Goal: Task Accomplishment & Management: Manage account settings

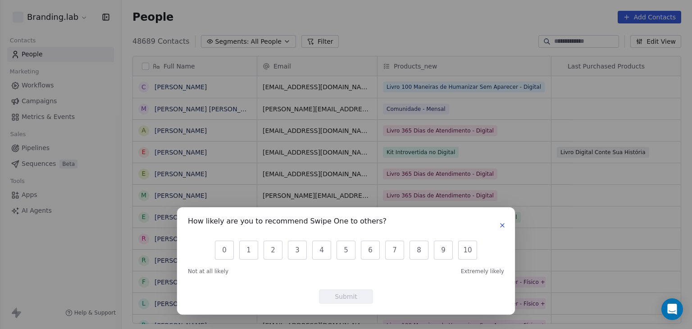
scroll to position [282, 563]
click at [504, 226] on icon "button" at bounding box center [503, 225] width 4 height 4
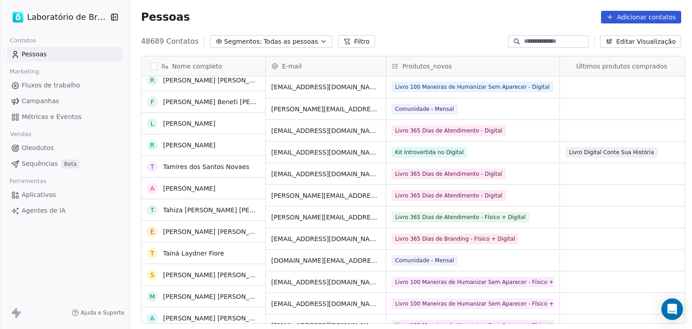
scroll to position [282, 559]
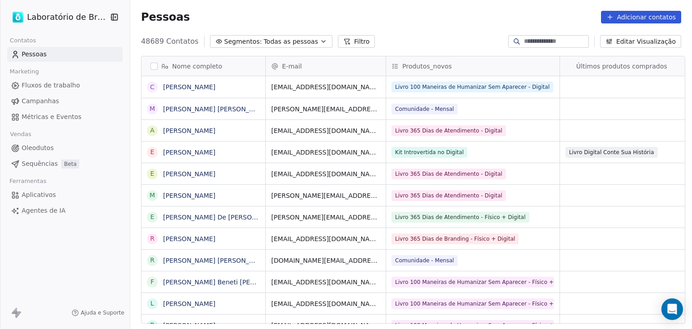
click at [354, 40] on font "Filtro" at bounding box center [361, 41] width 15 height 7
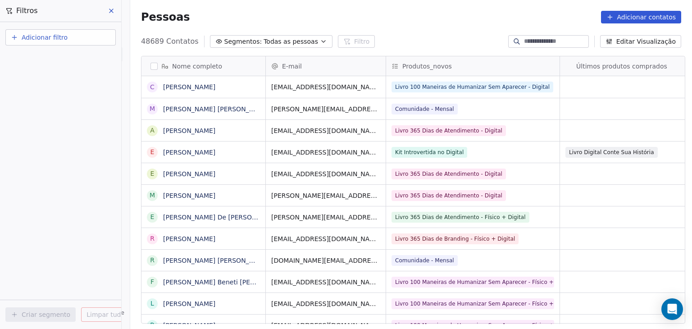
click at [67, 34] on button "Adicionar filtro" at bounding box center [60, 37] width 110 height 16
click at [65, 65] on div "Propriedades de contato" at bounding box center [60, 58] width 102 height 14
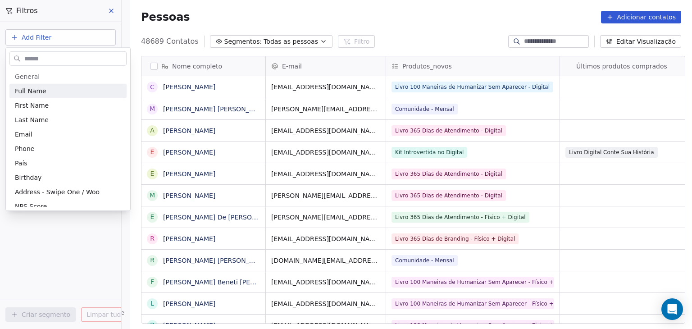
click at [65, 58] on input "text" at bounding box center [75, 58] width 104 height 13
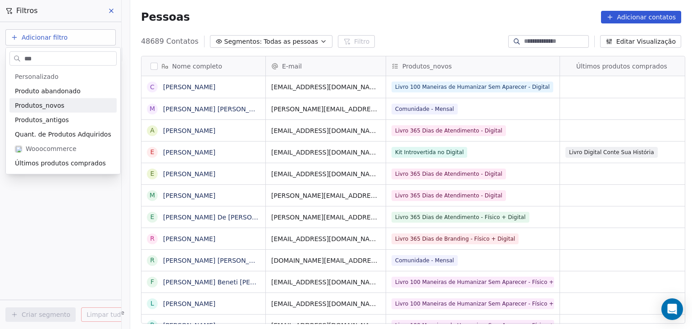
type input "***"
click at [54, 106] on font "Produtos_novos" at bounding box center [40, 105] width 50 height 7
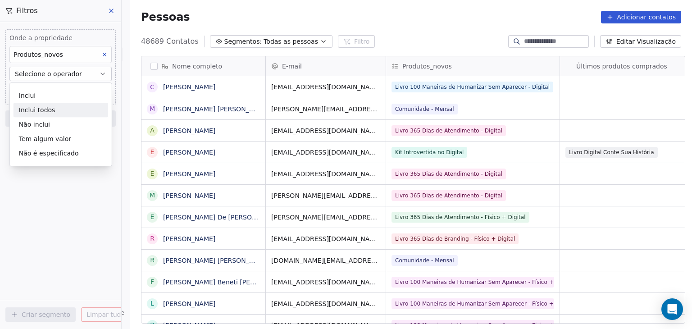
click at [54, 85] on div "Inclui Inclui todos Não inclui Tem algum valor Não é especificado" at bounding box center [60, 124] width 103 height 84
drag, startPoint x: 41, startPoint y: 89, endPoint x: 31, endPoint y: 93, distance: 10.9
click at [40, 89] on div "Inclui" at bounding box center [61, 95] width 95 height 14
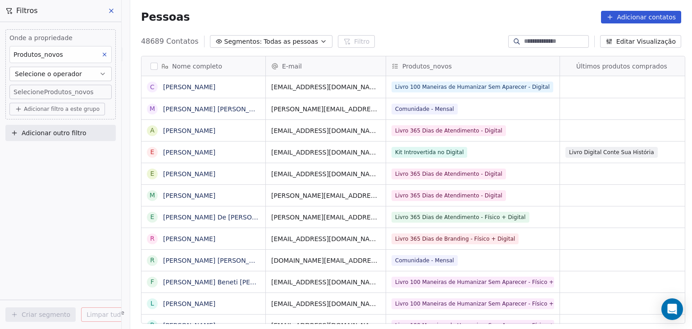
click at [50, 93] on body "Laboratório de Branding Contatos Pessoas Marketing Fluxos de trabalho Campanhas…" at bounding box center [346, 164] width 692 height 329
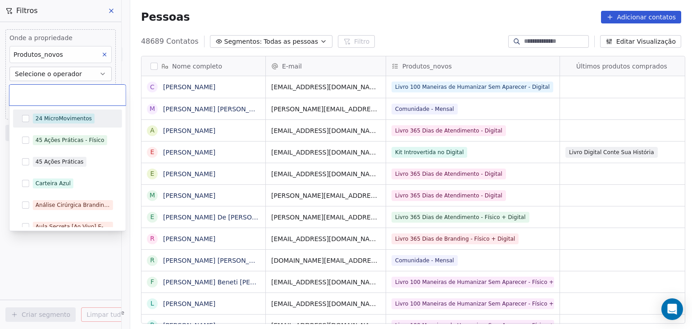
click at [59, 89] on div at bounding box center [67, 95] width 116 height 21
click at [38, 97] on input "text" at bounding box center [67, 95] width 105 height 10
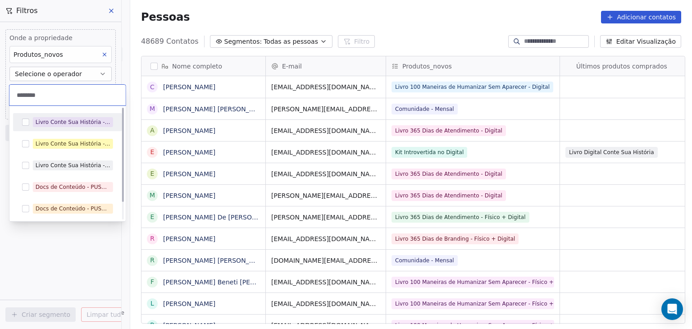
scroll to position [0, 0]
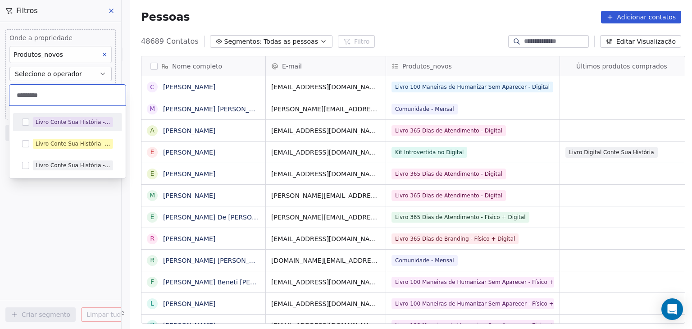
type input "*********"
click at [27, 122] on button "Sugestões" at bounding box center [25, 121] width 7 height 7
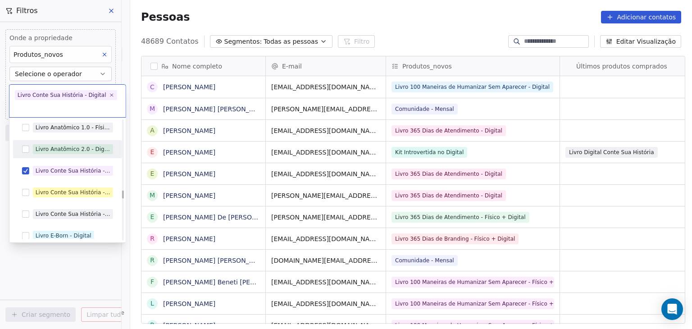
scroll to position [2347, 0]
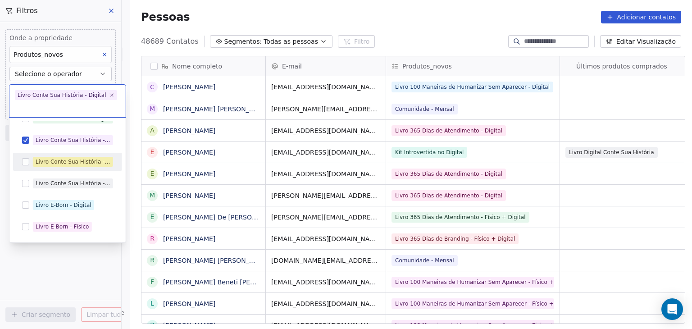
click at [25, 165] on div "Livro Conte Sua História - Físico" at bounding box center [68, 162] width 102 height 14
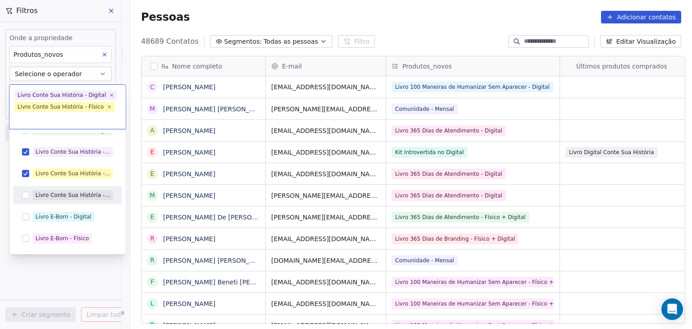
click at [23, 197] on button "Sugestões" at bounding box center [25, 194] width 7 height 7
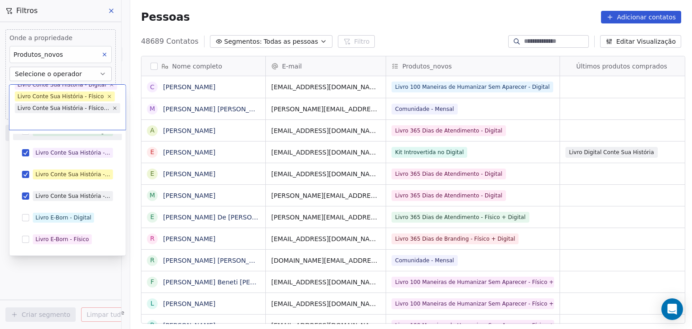
scroll to position [0, 0]
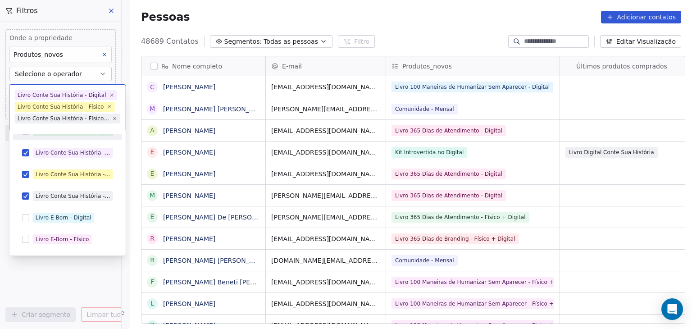
click at [130, 275] on html "Laboratório de Branding Contatos Pessoas Marketing Fluxos de trabalho Campanhas…" at bounding box center [346, 164] width 692 height 329
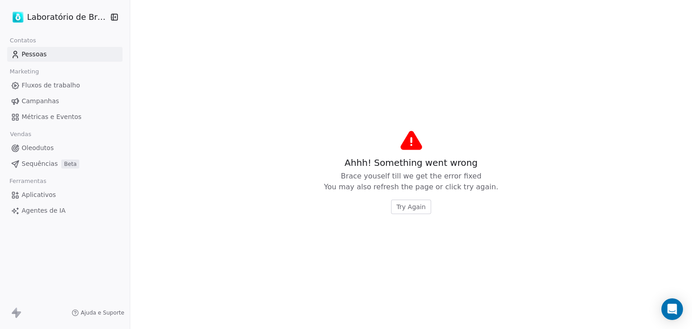
click at [418, 200] on button "Try Again" at bounding box center [411, 207] width 40 height 14
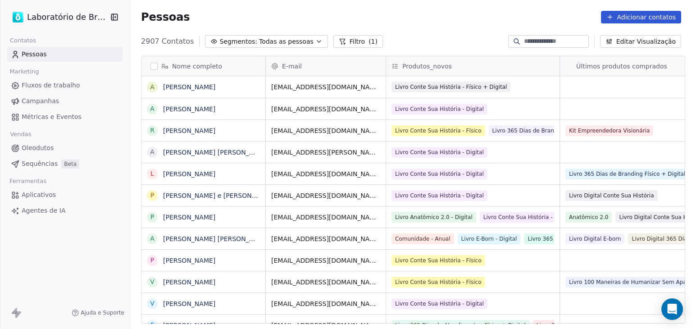
click at [369, 42] on font "(1)" at bounding box center [373, 41] width 9 height 7
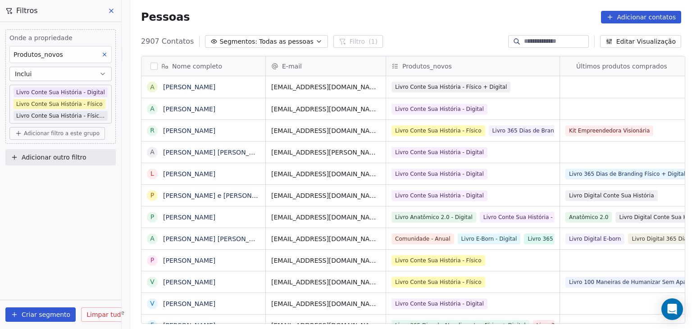
click at [68, 102] on body "Laboratório de Branding Contatos Pessoas Marketing Fluxos de trabalho Campanhas…" at bounding box center [346, 164] width 692 height 329
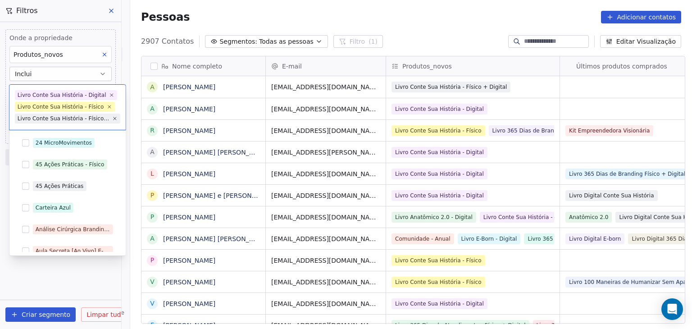
click at [83, 103] on div "Livro Conte Sua História - Físico" at bounding box center [61, 107] width 87 height 8
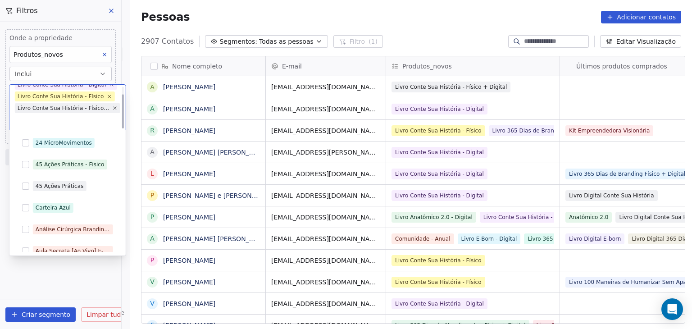
scroll to position [2257, 0]
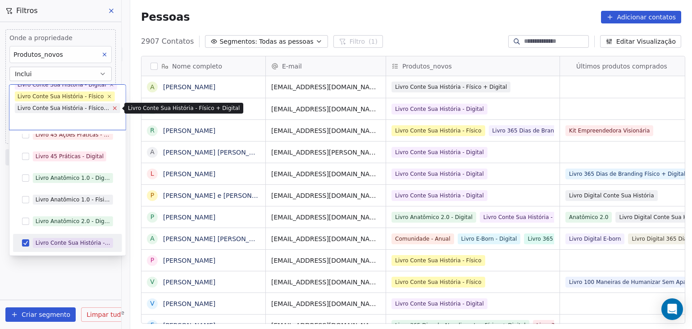
click at [112, 107] on icon at bounding box center [115, 108] width 6 height 6
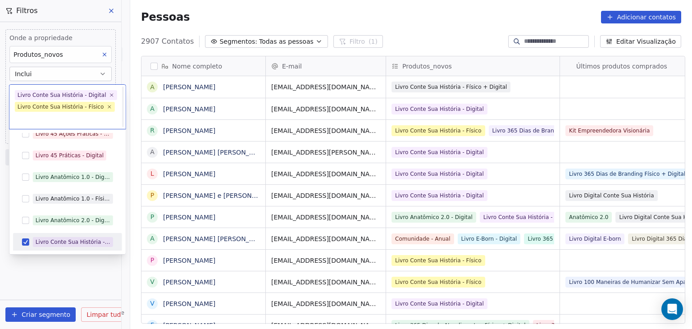
scroll to position [0, 0]
click at [108, 107] on icon at bounding box center [109, 106] width 3 height 3
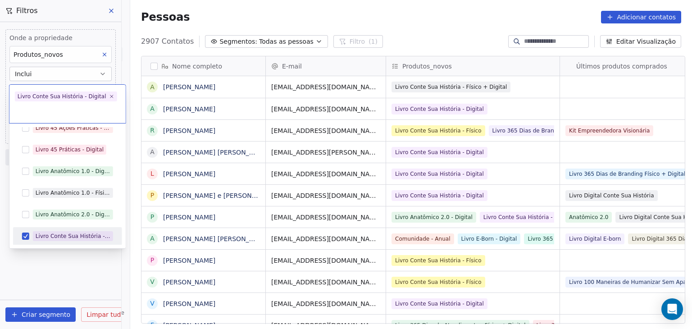
click at [123, 288] on html "Laboratório de Branding Contatos Pessoas Marketing Fluxos de trabalho Campanhas…" at bounding box center [346, 164] width 692 height 329
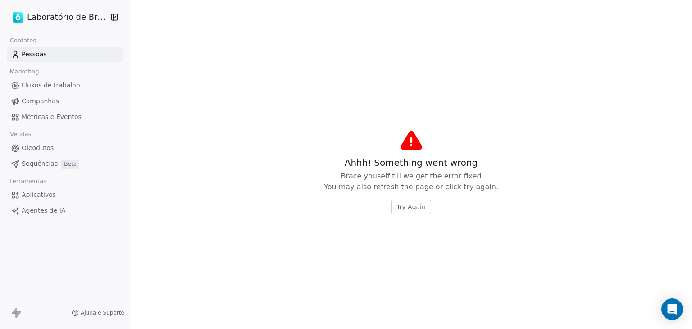
click at [408, 210] on span "Try Again" at bounding box center [410, 206] width 29 height 9
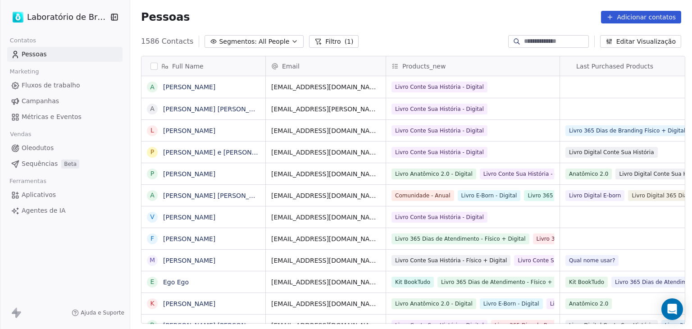
scroll to position [282, 559]
click at [151, 68] on button "button" at bounding box center [153, 66] width 7 height 7
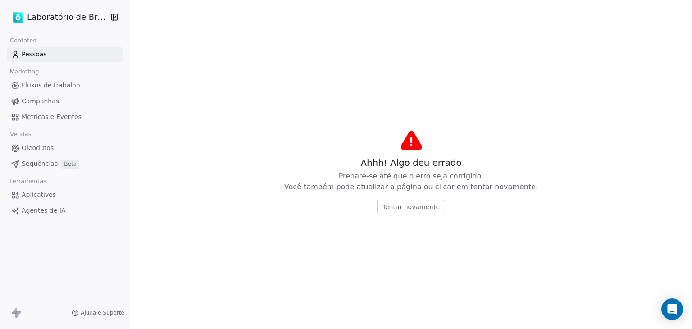
click at [393, 207] on font "Tentar novamente" at bounding box center [411, 206] width 57 height 7
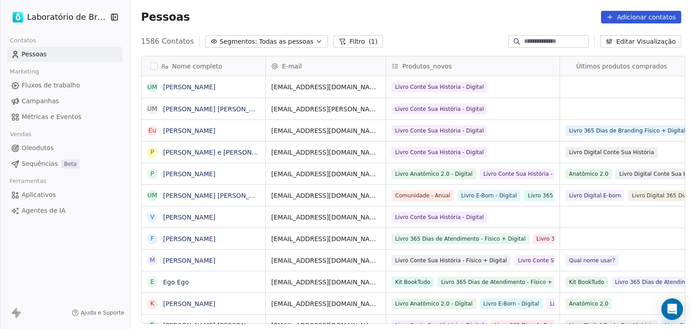
click at [155, 66] on div "Nome completo" at bounding box center [202, 66] width 111 height 9
click at [149, 68] on html "Laboratório de Branding Contatos Pessoas Marketing Fluxos de trabalho Campanhas…" at bounding box center [346, 164] width 692 height 329
click at [150, 67] on button "button" at bounding box center [153, 66] width 7 height 7
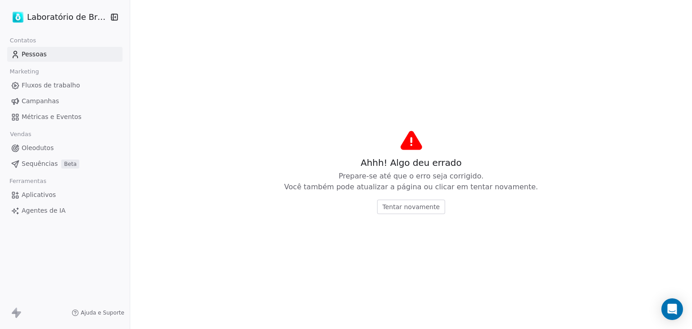
click at [408, 204] on font "Tentar novamente" at bounding box center [411, 206] width 57 height 7
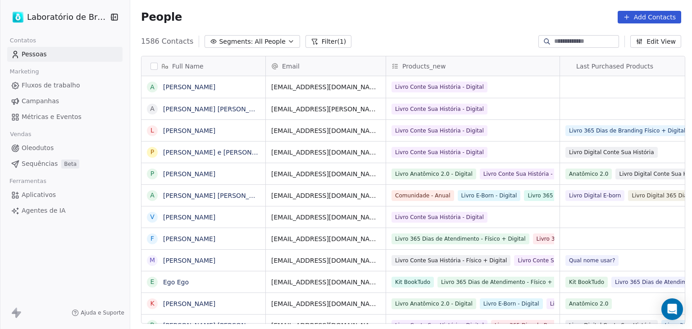
scroll to position [0, 0]
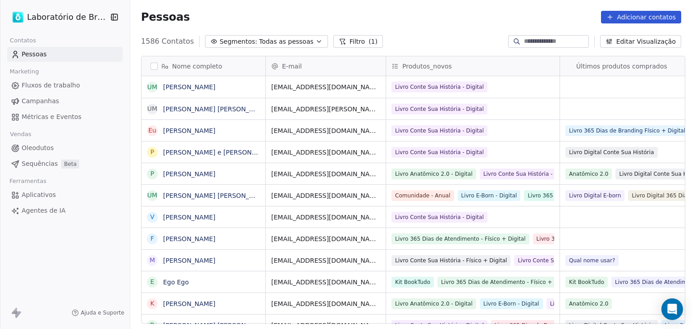
click at [152, 66] on button "button" at bounding box center [153, 66] width 7 height 7
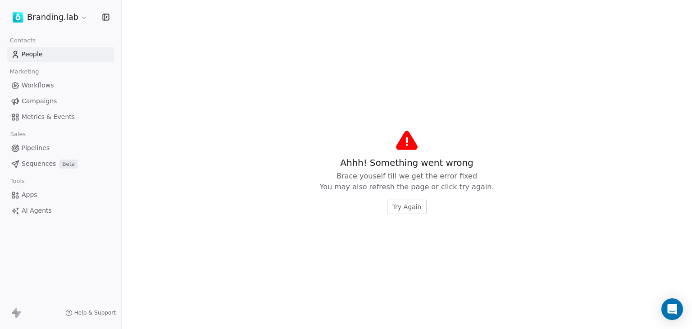
click at [402, 208] on span "Try Again" at bounding box center [406, 206] width 29 height 9
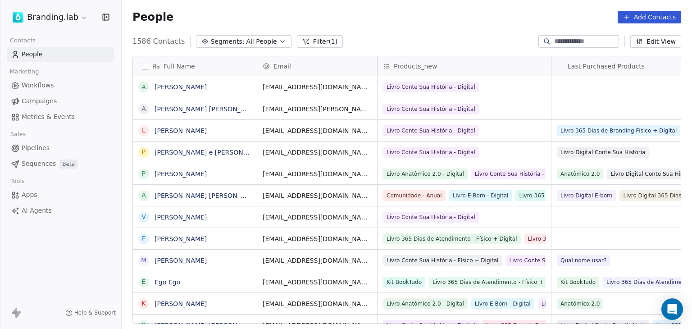
scroll to position [282, 563]
click at [148, 67] on button "button" at bounding box center [145, 66] width 7 height 7
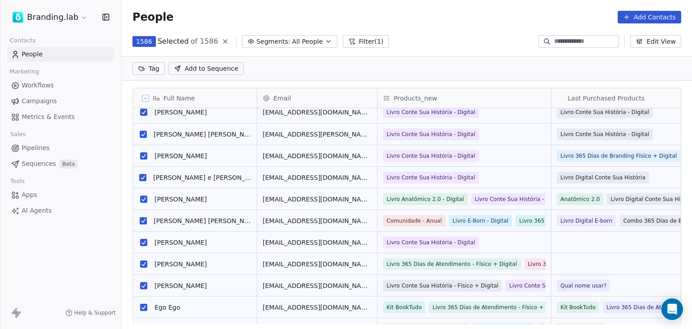
scroll to position [0, 0]
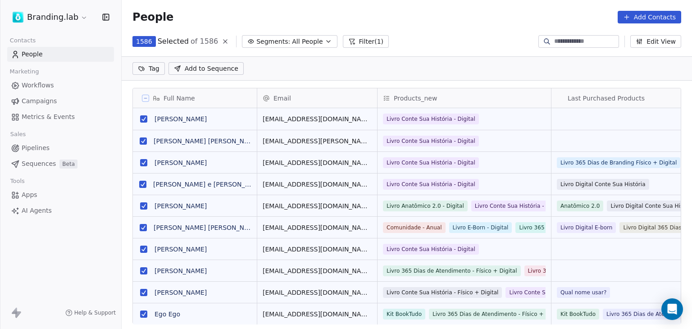
drag, startPoint x: 692, startPoint y: 0, endPoint x: 463, endPoint y: 19, distance: 229.7
click at [461, 18] on div "People Add Contacts" at bounding box center [406, 17] width 549 height 13
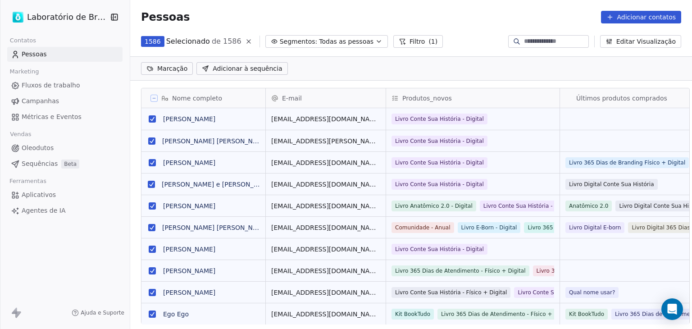
scroll to position [251, 559]
click at [459, 44] on div "1586 Selecionado de 1586 Segmentos: Todas as pessoas Filtro (1) Editar Visualiz…" at bounding box center [411, 41] width 562 height 14
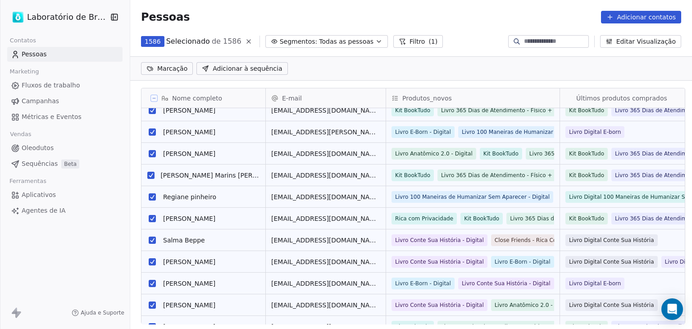
scroll to position [2073, 0]
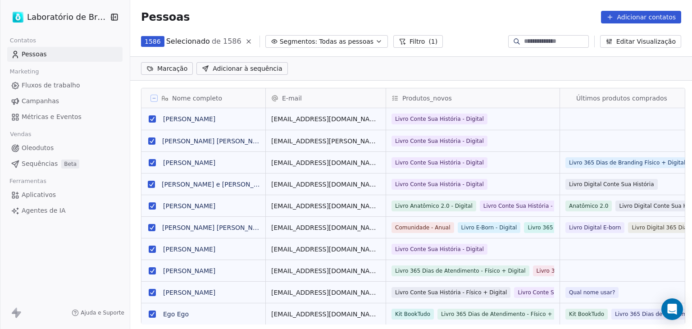
click at [642, 39] on font "Editar Visualização" at bounding box center [645, 41] width 59 height 7
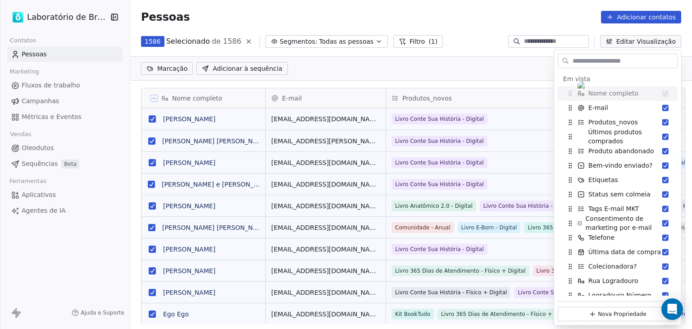
click at [560, 14] on div "Pessoas Adicionar contatos" at bounding box center [411, 17] width 540 height 13
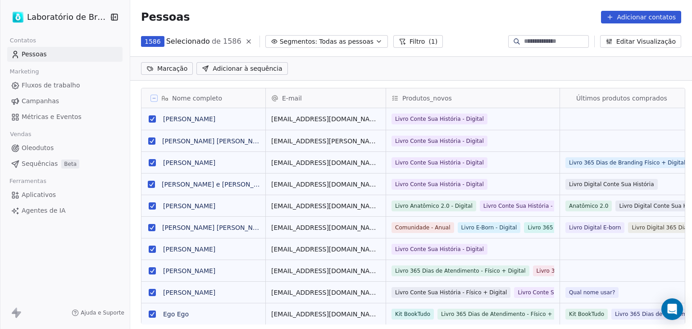
click at [152, 96] on icon at bounding box center [154, 98] width 5 height 5
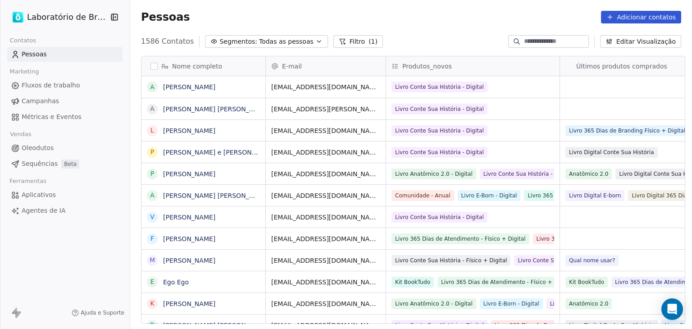
click at [150, 65] on button "button" at bounding box center [153, 66] width 7 height 7
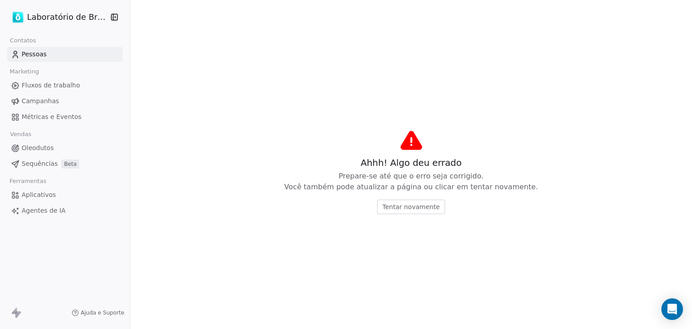
click at [424, 207] on font "Tentar novamente" at bounding box center [411, 206] width 57 height 7
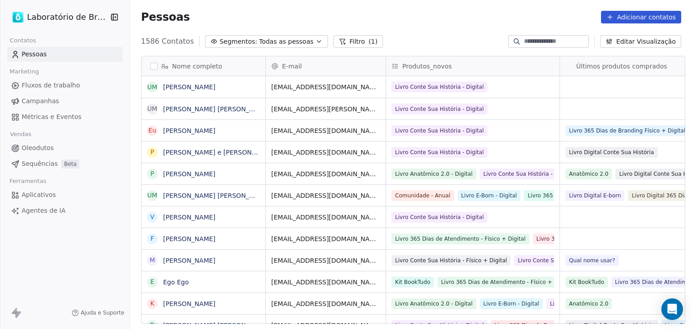
click at [150, 64] on button "button" at bounding box center [153, 66] width 7 height 7
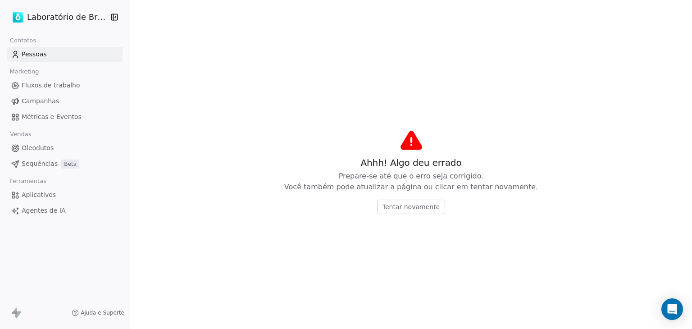
click at [398, 200] on button "Tentar novamente" at bounding box center [411, 207] width 68 height 14
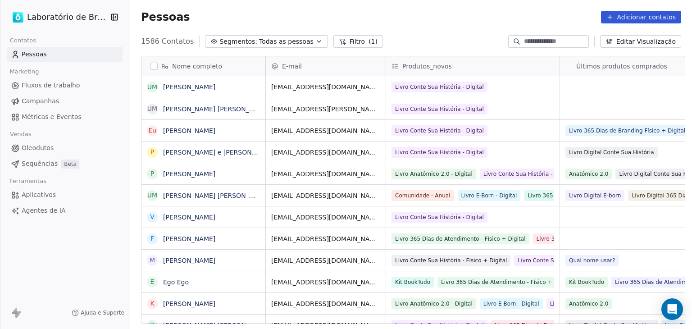
scroll to position [282, 559]
click at [150, 64] on button "button" at bounding box center [153, 66] width 7 height 7
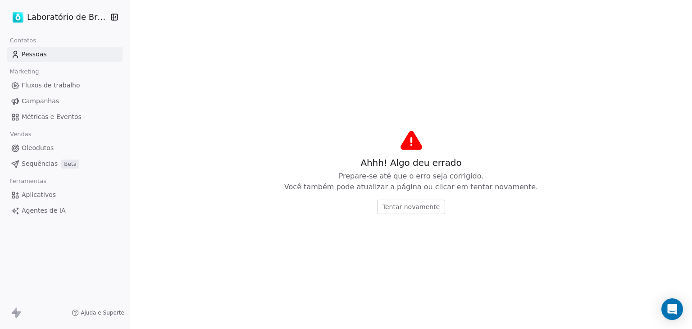
click at [416, 212] on button "Tentar novamente" at bounding box center [411, 207] width 68 height 14
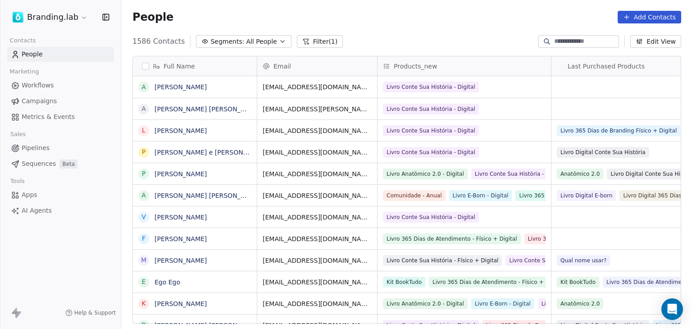
scroll to position [282, 563]
click at [142, 67] on button "button" at bounding box center [145, 66] width 7 height 7
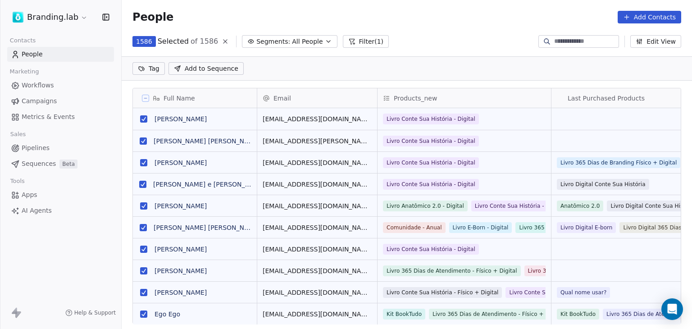
scroll to position [251, 563]
click at [309, 41] on span "All People" at bounding box center [307, 41] width 31 height 9
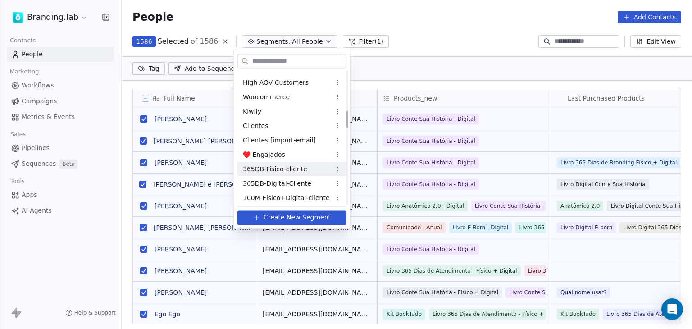
scroll to position [315, 0]
click at [423, 18] on html "Branding.lab Contacts People Marketing Workflows Campaigns Metrics & Events Sal…" at bounding box center [346, 164] width 692 height 329
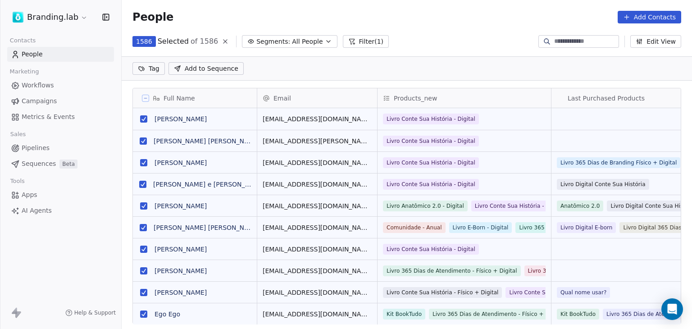
click at [296, 44] on span "All People" at bounding box center [307, 41] width 31 height 9
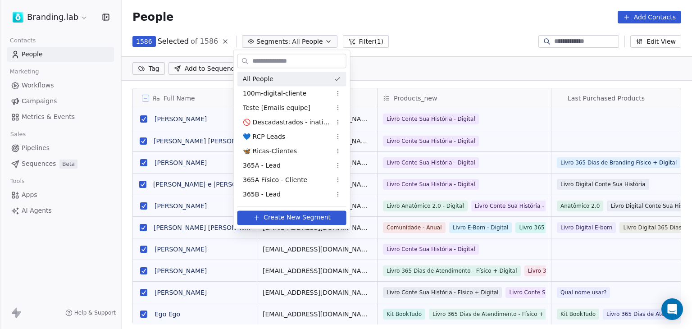
click at [654, 17] on html "Branding.lab Contacts People Marketing Workflows Campaigns Metrics & Events Sal…" at bounding box center [346, 164] width 692 height 329
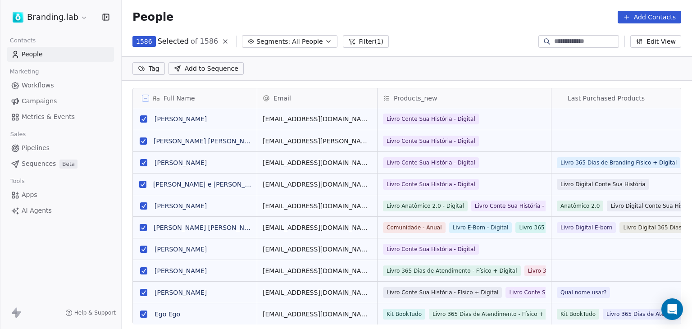
click at [636, 15] on button "Add Contacts" at bounding box center [650, 17] width 64 height 13
click at [431, 22] on html "Branding.lab Contacts People Marketing Workflows Campaigns Metrics & Events Sal…" at bounding box center [346, 164] width 692 height 329
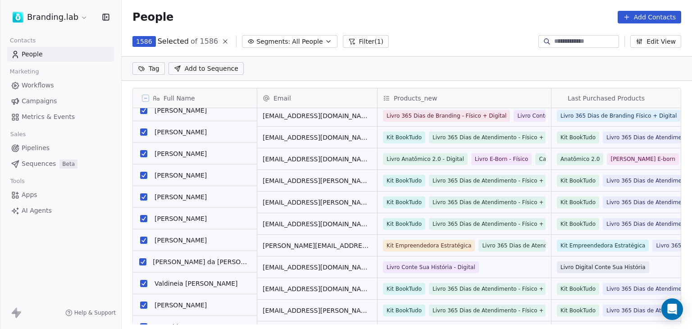
scroll to position [1171, 0]
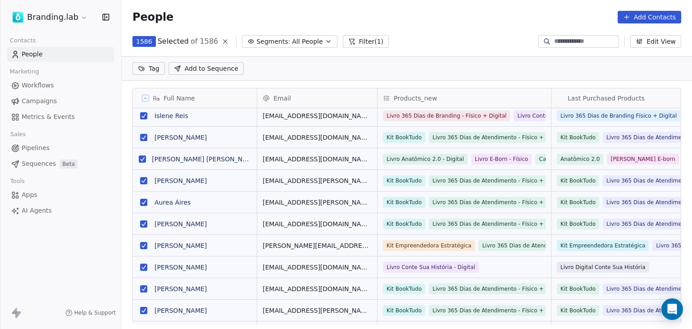
click at [355, 41] on button "Filter (1)" at bounding box center [366, 41] width 46 height 13
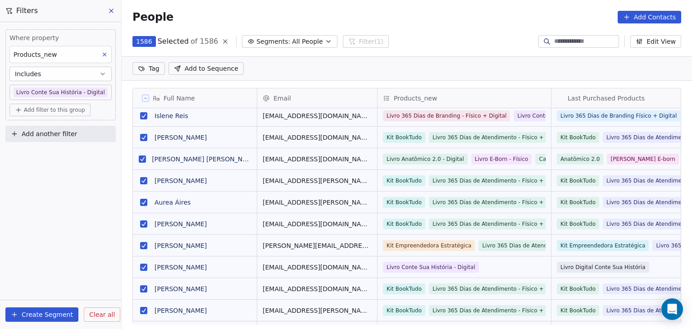
click at [54, 110] on span "Add filter to this group" at bounding box center [54, 109] width 61 height 7
click at [37, 127] on span "Contact properties" at bounding box center [48, 128] width 59 height 9
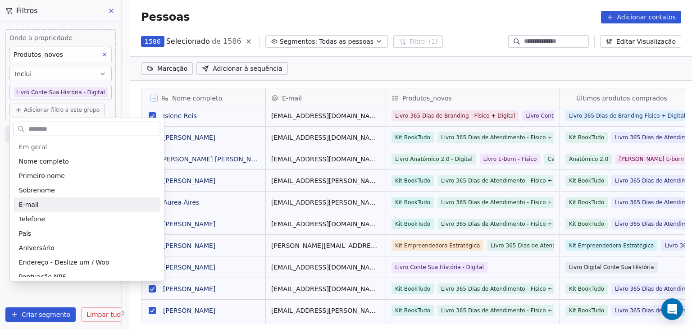
scroll to position [251, 559]
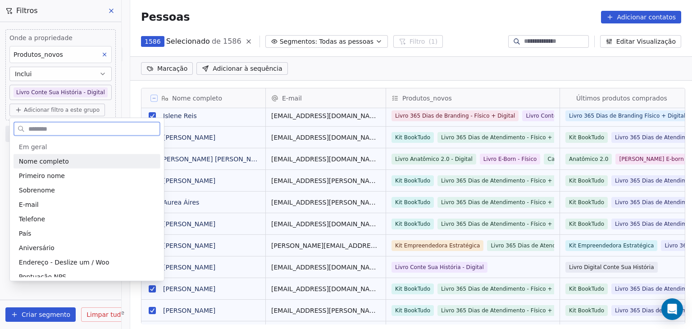
click at [43, 124] on input "text" at bounding box center [93, 128] width 133 height 13
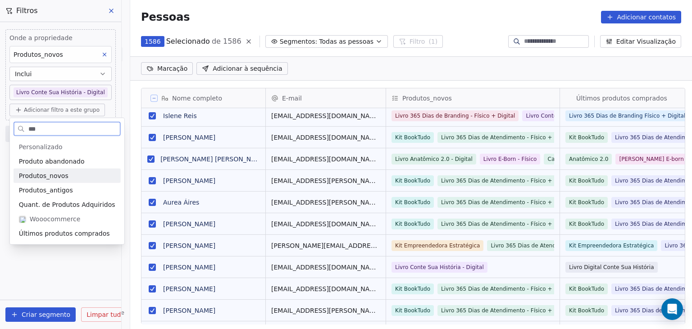
type input "***"
click at [32, 173] on font "Produtos_novos" at bounding box center [44, 175] width 50 height 7
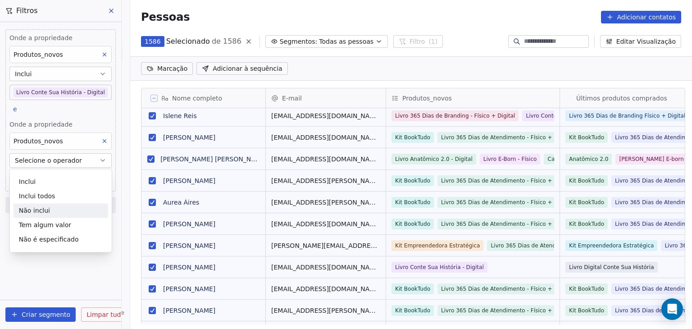
click at [26, 208] on font "Não inclui" at bounding box center [34, 210] width 31 height 7
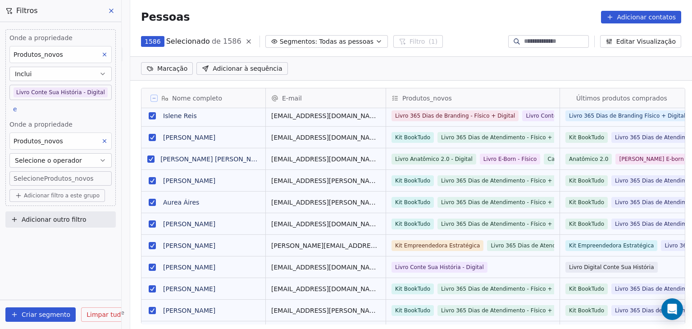
click at [65, 179] on body "Laboratório de Branding Contatos Pessoas Marketing Fluxos de trabalho Campanhas…" at bounding box center [346, 164] width 692 height 329
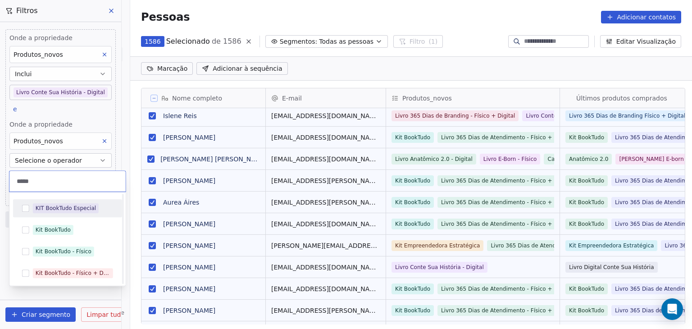
scroll to position [0, 0]
type input "*****"
click at [23, 229] on button "Sugestões" at bounding box center [25, 229] width 7 height 7
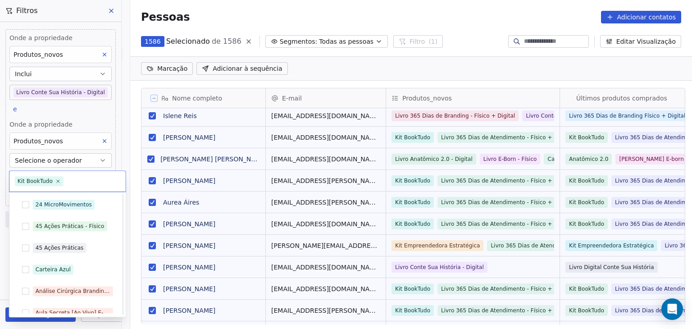
scroll to position [1306, 0]
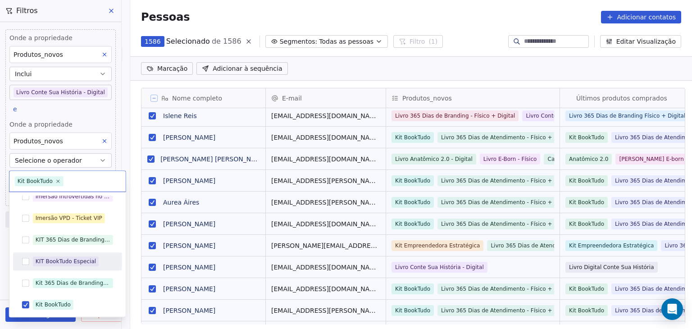
click at [23, 262] on button "Sugestões" at bounding box center [25, 261] width 7 height 7
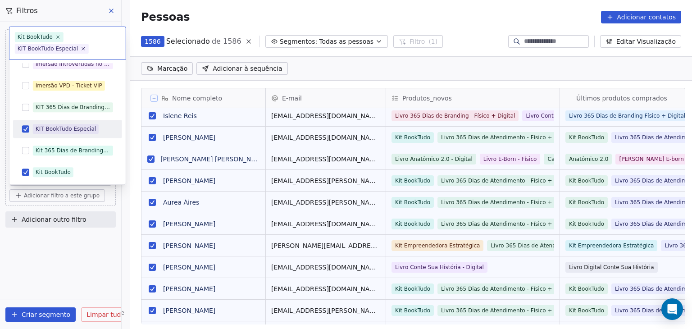
click at [123, 269] on html "Laboratório de Branding Contatos Pessoas Marketing Fluxos de trabalho Campanhas…" at bounding box center [346, 164] width 692 height 329
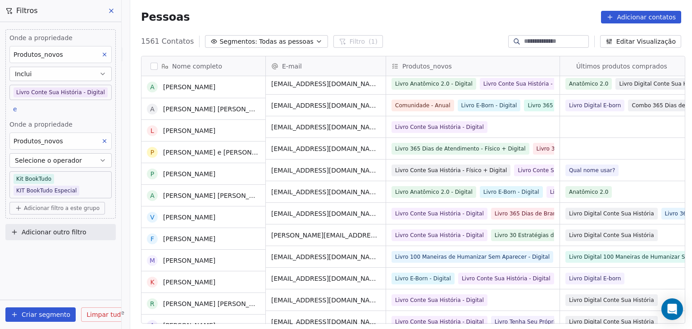
scroll to position [90, 0]
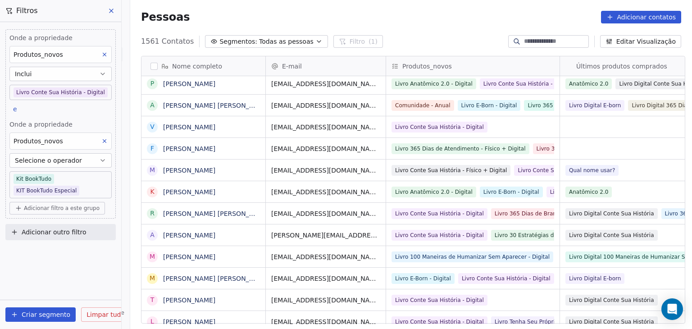
drag, startPoint x: 159, startPoint y: 65, endPoint x: 151, endPoint y: 68, distance: 8.7
click at [161, 65] on icon at bounding box center [164, 66] width 7 height 7
click at [151, 68] on html "Laboratório de Branding Contatos Pessoas Marketing Fluxos de trabalho Campanhas…" at bounding box center [346, 164] width 692 height 329
click at [151, 67] on button "button" at bounding box center [153, 66] width 7 height 7
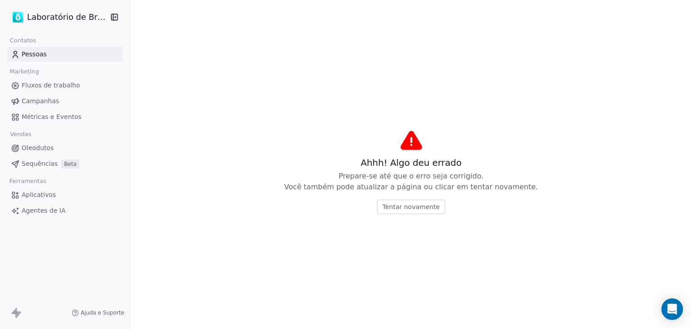
click at [416, 208] on font "Tentar novamente" at bounding box center [411, 206] width 57 height 7
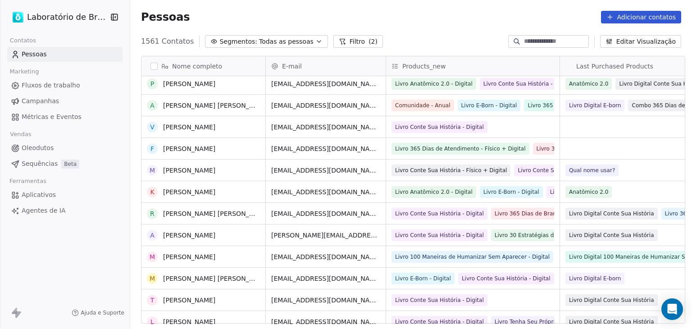
scroll to position [0, 0]
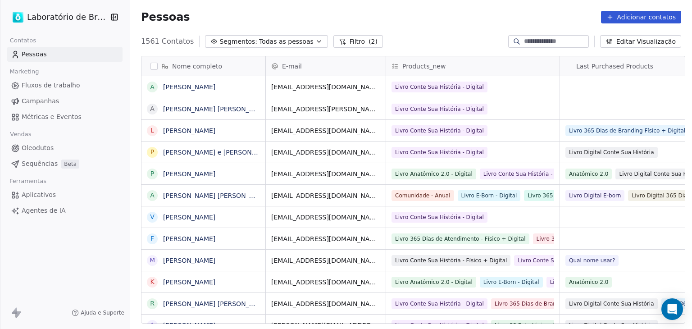
click at [150, 69] on button "button" at bounding box center [153, 66] width 7 height 7
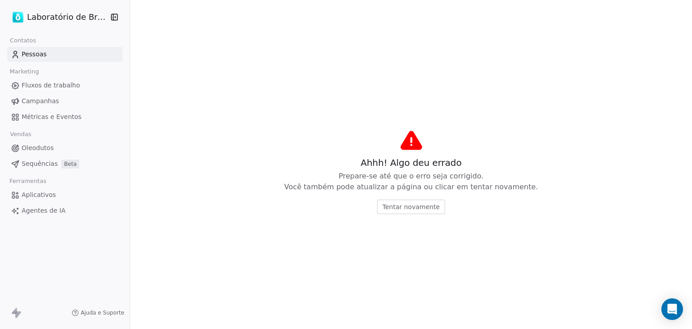
click at [395, 201] on button "Tentar novamente" at bounding box center [411, 207] width 68 height 14
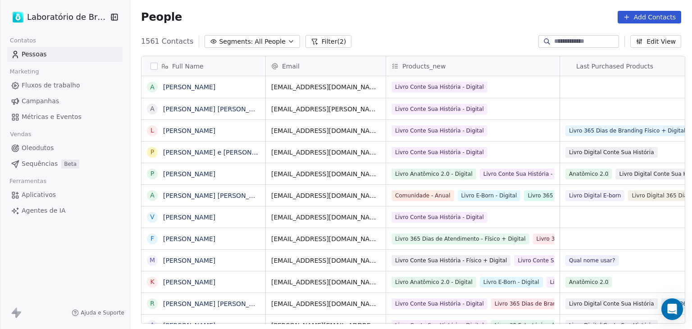
scroll to position [282, 559]
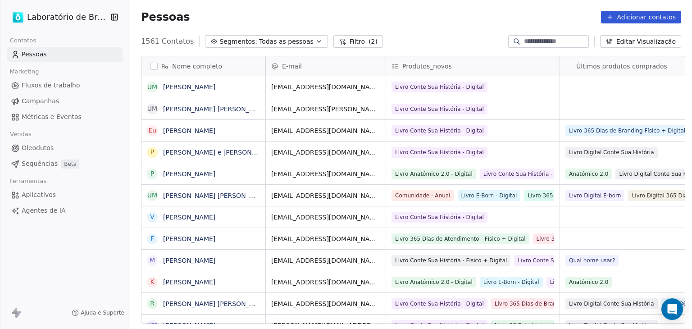
click at [151, 70] on div "Nome completo" at bounding box center [202, 66] width 111 height 9
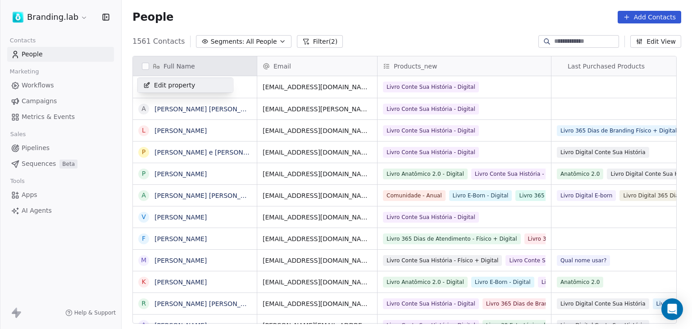
scroll to position [282, 563]
click at [410, 24] on html "Branding.lab Contacts People Marketing Workflows Campaigns Metrics & Events Sal…" at bounding box center [346, 164] width 692 height 329
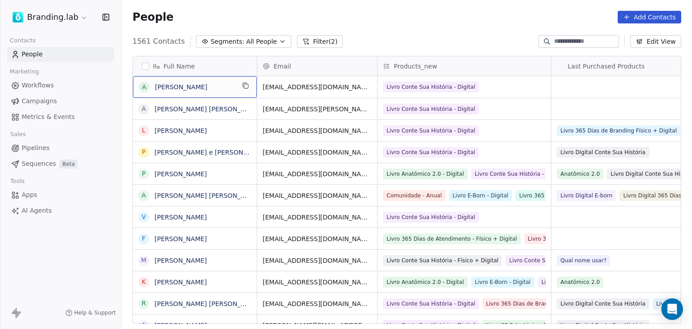
drag, startPoint x: 136, startPoint y: 81, endPoint x: 252, endPoint y: 100, distance: 117.5
drag, startPoint x: 128, startPoint y: 46, endPoint x: 154, endPoint y: 64, distance: 31.0
click at [130, 45] on div "1561 Contacts Segments: All People Filter (2) Edit View" at bounding box center [407, 41] width 570 height 14
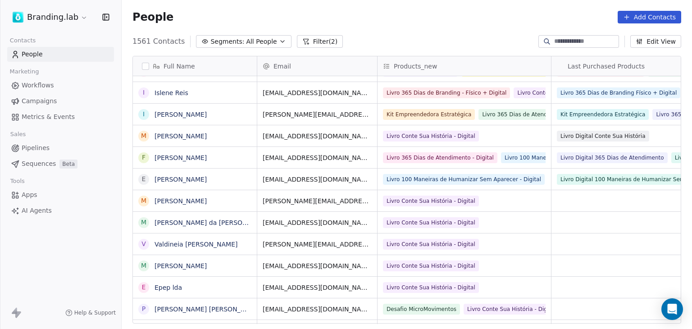
scroll to position [7, 0]
drag, startPoint x: 553, startPoint y: 300, endPoint x: 303, endPoint y: 192, distance: 272.3
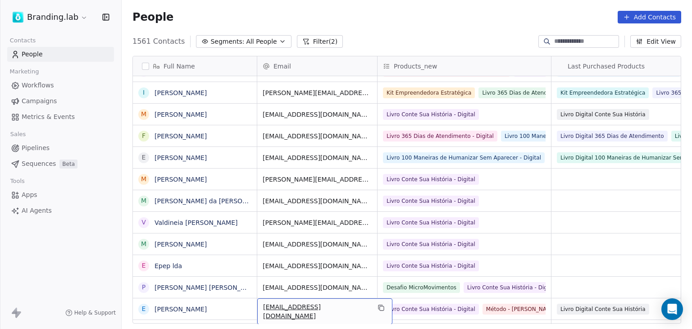
scroll to position [989, 0]
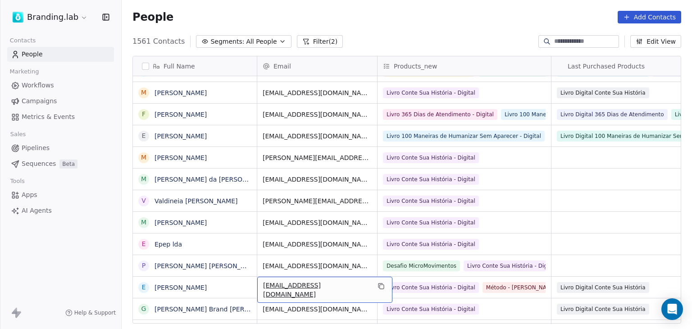
drag, startPoint x: 316, startPoint y: 305, endPoint x: 324, endPoint y: 121, distance: 184.0
click at [80, 18] on html "Branding.lab Contacts People Marketing Workflows Campaigns Metrics & Events Sal…" at bounding box center [346, 164] width 692 height 329
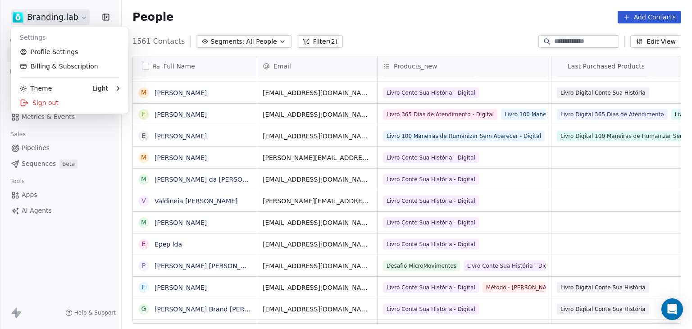
click at [409, 20] on html "Branding.lab Contacts People Marketing Workflows Campaigns Metrics & Events Sal…" at bounding box center [346, 164] width 692 height 329
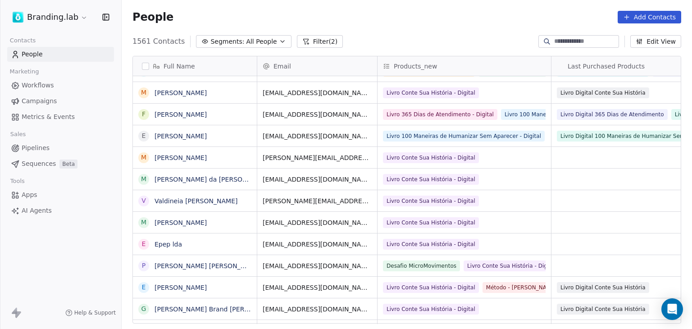
click at [144, 68] on button "button" at bounding box center [145, 66] width 7 height 7
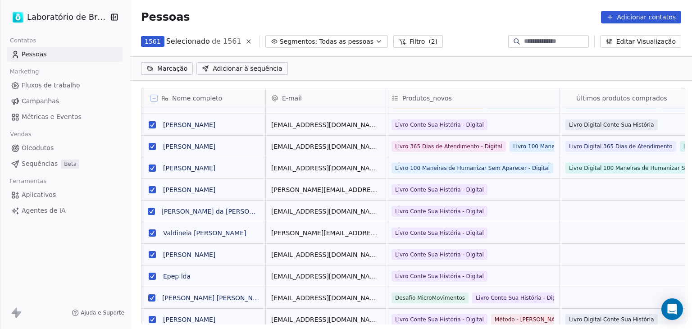
scroll to position [251, 559]
click at [443, 32] on div "Pessoas Adicionar contatos" at bounding box center [411, 17] width 562 height 34
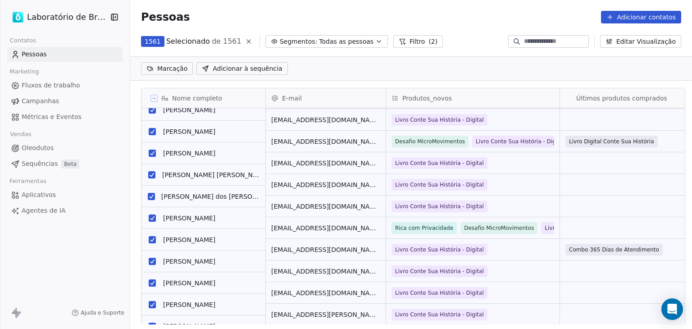
scroll to position [2839, 0]
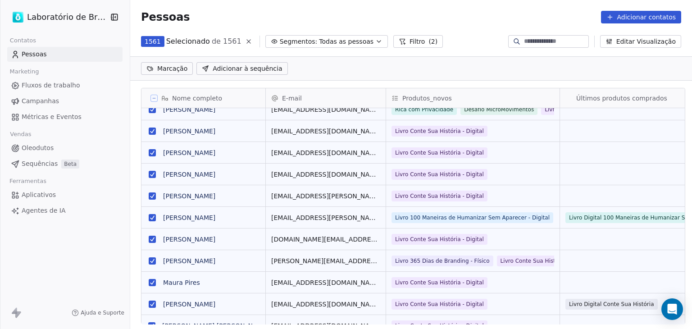
click at [371, 40] on div "1561 Selecionado de 1561 Segmentos: Todas as pessoas Filtro (2)" at bounding box center [292, 41] width 302 height 13
click at [399, 40] on icon at bounding box center [402, 41] width 7 height 7
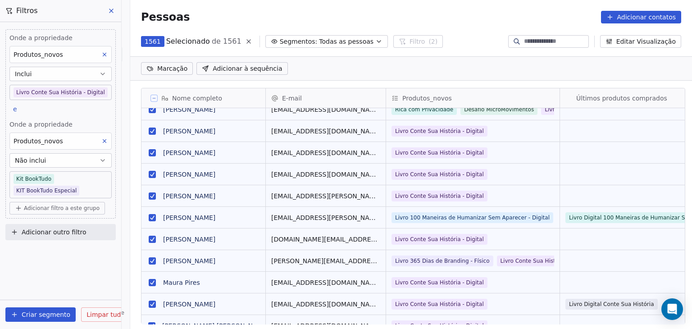
click at [71, 191] on body "Laboratório de Branding Contatos Pessoas Marketing Fluxos de trabalho Campanhas…" at bounding box center [346, 164] width 692 height 329
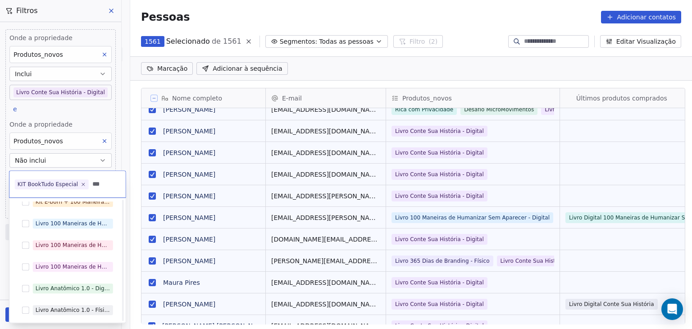
scroll to position [33, 0]
type input "***"
click at [21, 228] on div "Livro 100 Maneiras de Humanizar Sem Aparecer - Digital" at bounding box center [68, 224] width 102 height 14
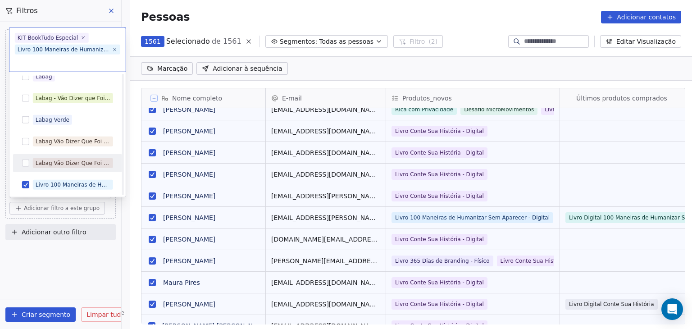
scroll to position [1978, 0]
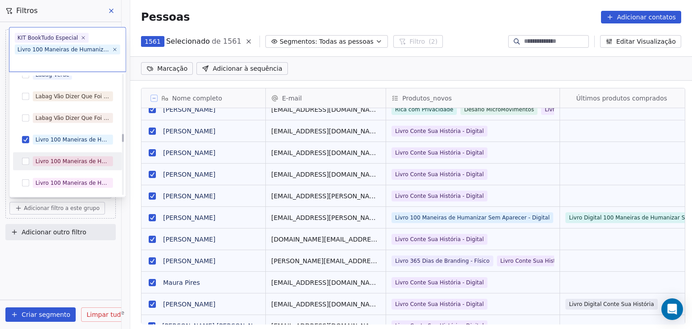
click at [25, 159] on button "Sugestões" at bounding box center [25, 161] width 7 height 7
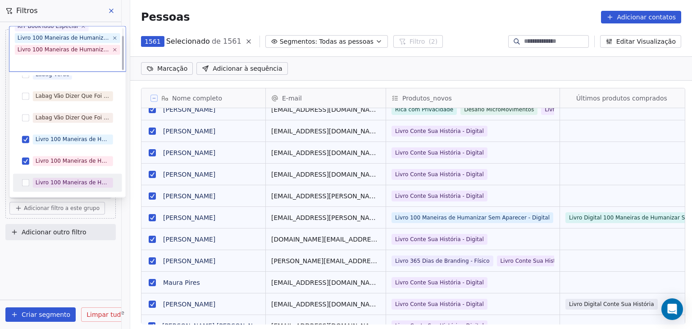
click at [26, 184] on button "Sugestões" at bounding box center [25, 182] width 7 height 7
click at [130, 284] on html "Laboratório de Branding Contatos Pessoas Marketing Fluxos de trabalho Campanhas…" at bounding box center [346, 164] width 692 height 329
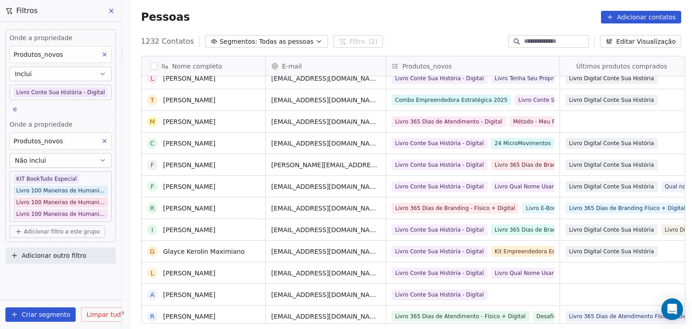
scroll to position [270, 0]
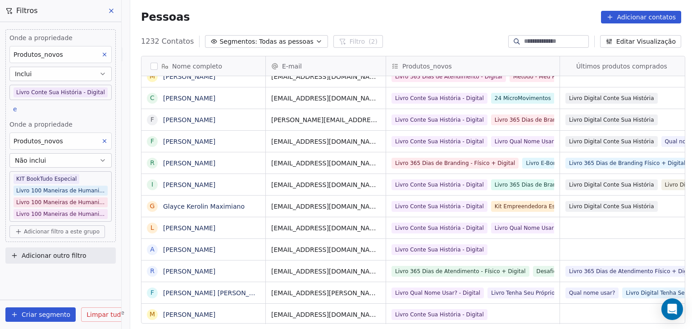
click at [104, 208] on body "Laboratório de Branding Contatos Pessoas Marketing Fluxos de trabalho Campanhas…" at bounding box center [346, 164] width 692 height 329
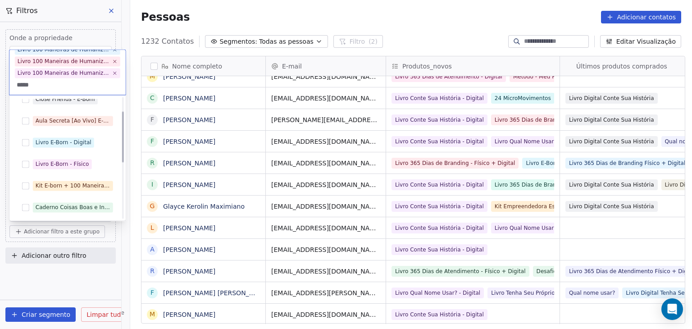
scroll to position [33, 0]
type input "*****"
click at [26, 163] on button "Sugestões" at bounding box center [25, 164] width 7 height 7
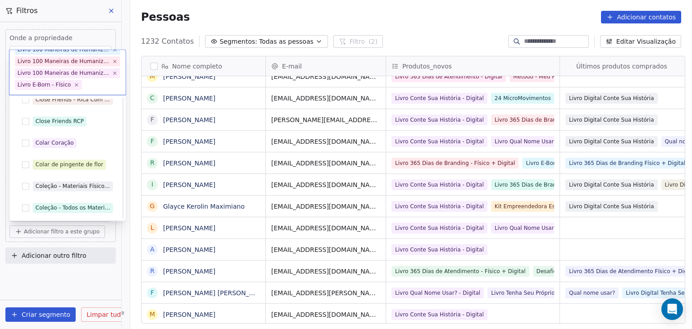
scroll to position [1760, 0]
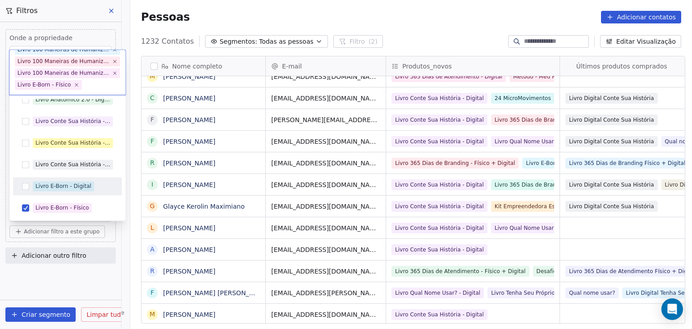
click at [21, 183] on div "Livro E-Born - Digital" at bounding box center [68, 186] width 102 height 14
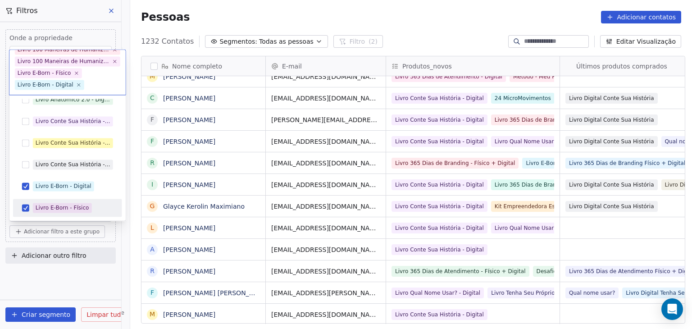
click at [124, 255] on html "Laboratório de Branding Contatos Pessoas Marketing Fluxos de trabalho Campanhas…" at bounding box center [346, 164] width 692 height 329
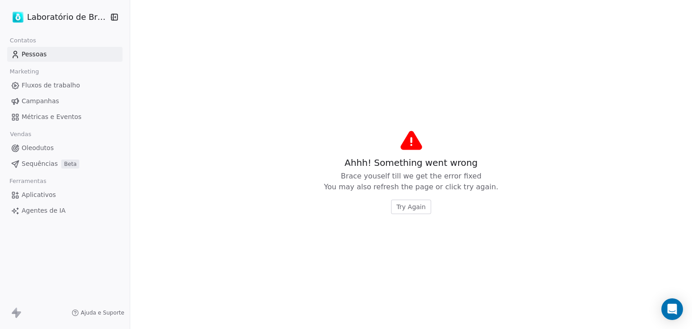
click at [398, 210] on span "Try Again" at bounding box center [410, 206] width 29 height 9
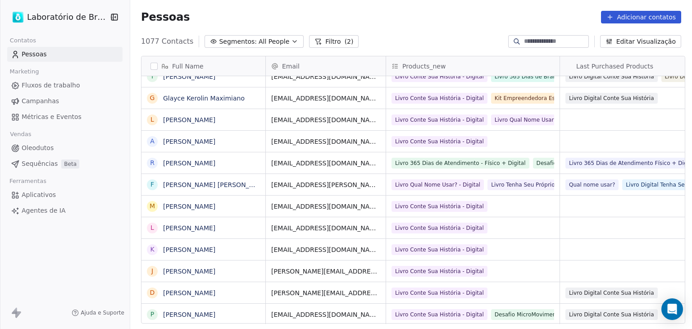
scroll to position [0, 0]
click at [350, 38] on font "Filtro" at bounding box center [357, 41] width 15 height 7
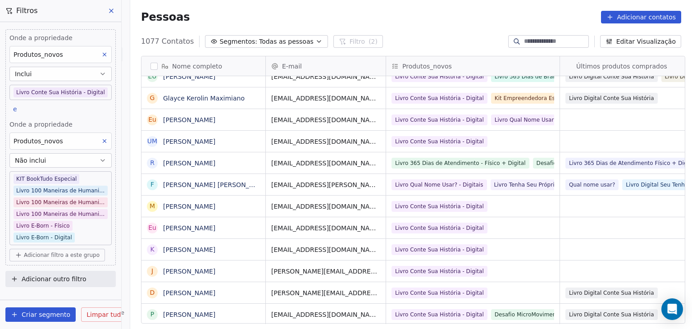
click at [74, 234] on body "Laboratório de Branding Contatos Pessoas Marketing Fluxos de trabalho Campanhas…" at bounding box center [346, 164] width 692 height 329
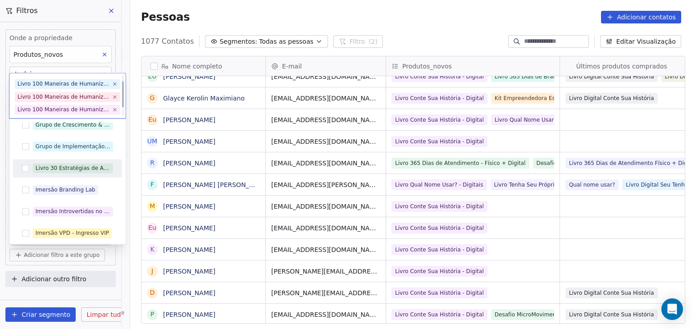
scroll to position [28, 0]
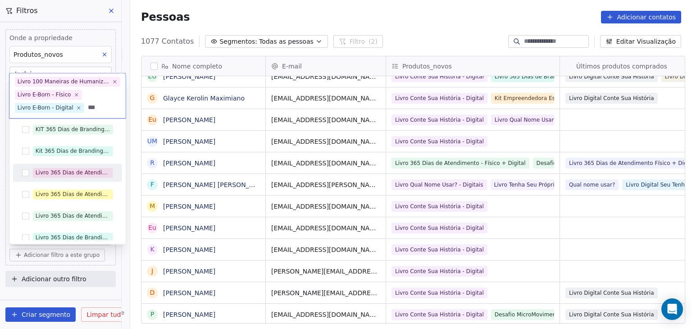
type input "***"
click at [25, 173] on button "Sugestões" at bounding box center [25, 172] width 7 height 7
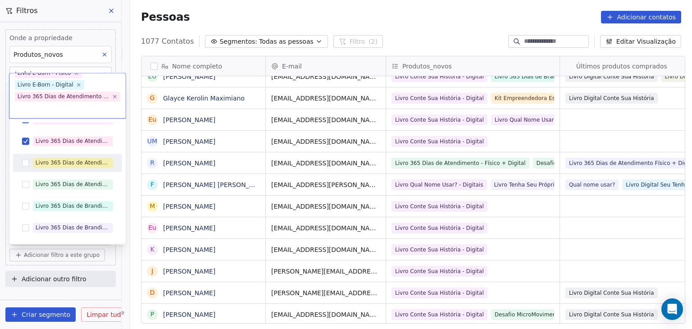
click at [23, 162] on button "Sugestões" at bounding box center [25, 162] width 7 height 7
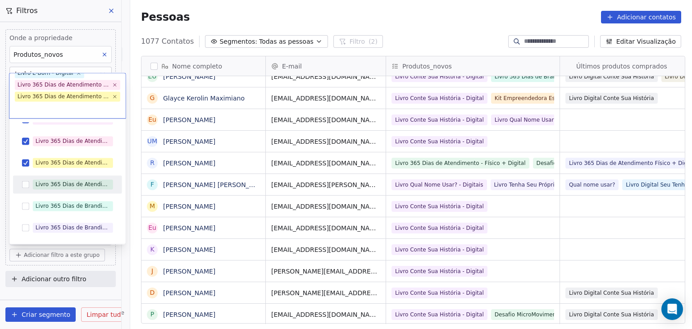
click at [24, 181] on button "Sugestões" at bounding box center [25, 184] width 7 height 7
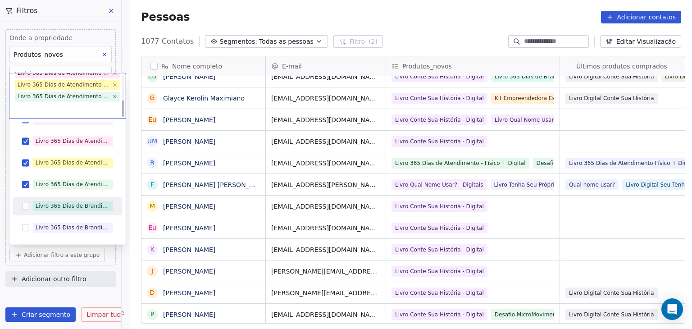
drag, startPoint x: 25, startPoint y: 207, endPoint x: 29, endPoint y: 224, distance: 17.6
click at [25, 208] on button "Sugestões" at bounding box center [25, 206] width 7 height 7
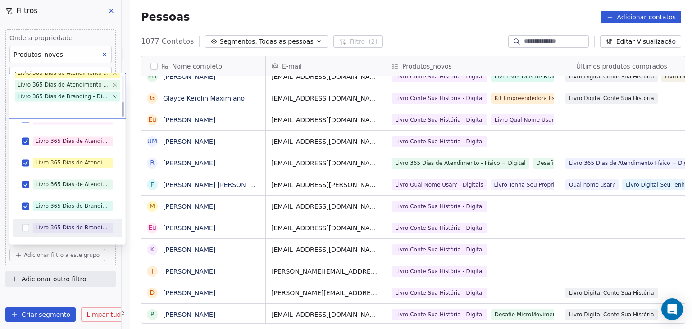
click at [29, 226] on button "Sugestões" at bounding box center [25, 227] width 7 height 7
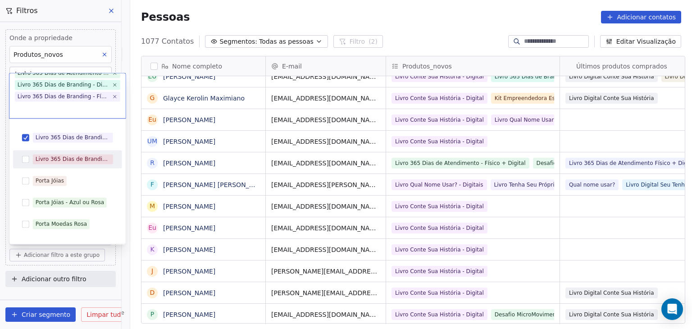
click at [26, 160] on button "Sugestões" at bounding box center [25, 159] width 7 height 7
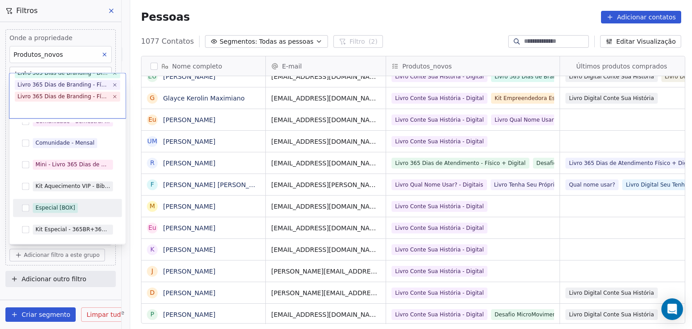
click at [23, 208] on button "Sugestões" at bounding box center [25, 208] width 7 height 7
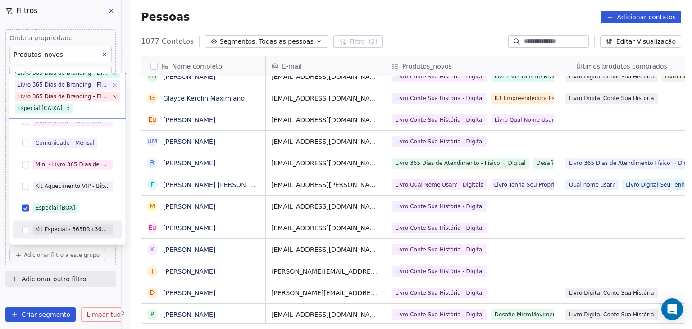
click at [130, 265] on html "Laboratório de Branding Contatos Pessoas Marketing Fluxos de trabalho Campanhas…" at bounding box center [346, 164] width 692 height 329
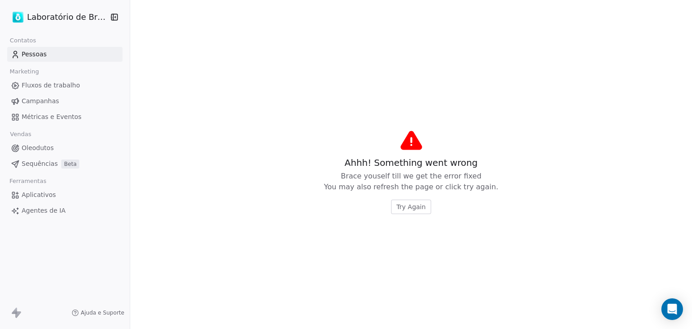
click at [396, 204] on span "Try Again" at bounding box center [410, 206] width 29 height 9
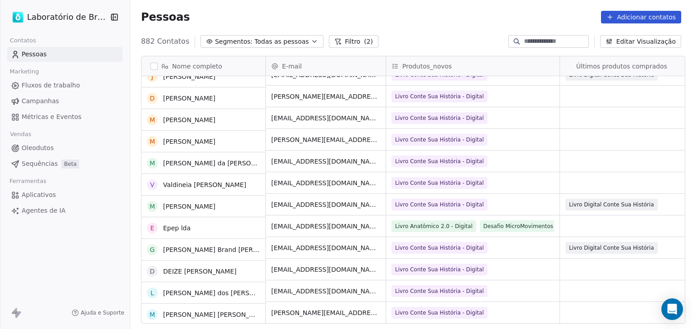
scroll to position [315, 0]
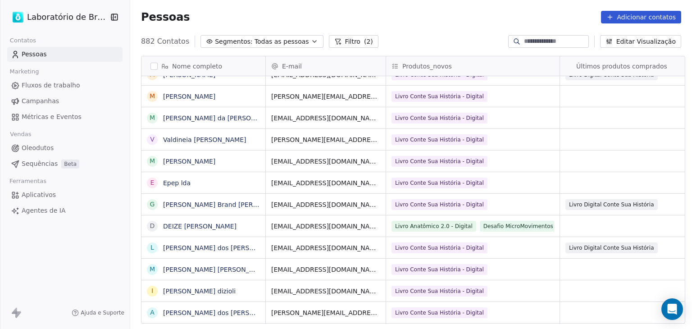
click at [345, 44] on font "Filtro" at bounding box center [352, 41] width 15 height 7
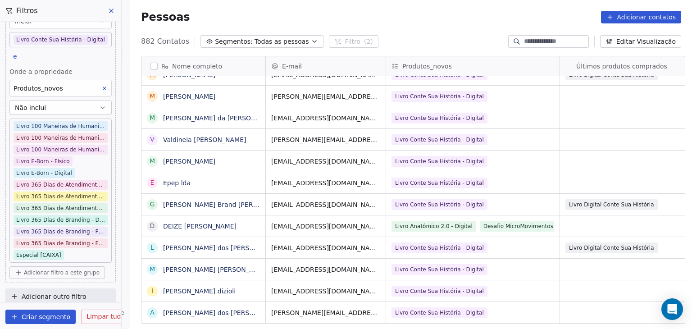
scroll to position [59, 0]
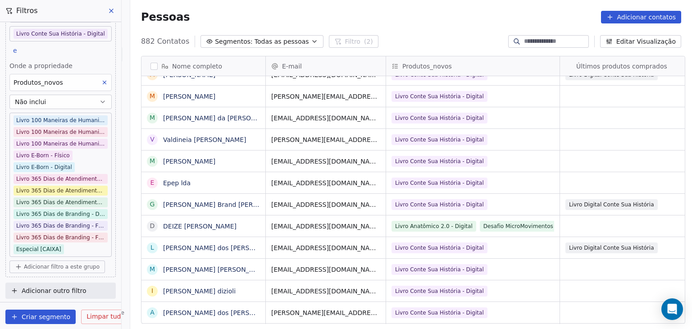
click at [77, 251] on body "Laboratório de Branding Contatos Pessoas Marketing Fluxos de trabalho Campanhas…" at bounding box center [346, 164] width 692 height 329
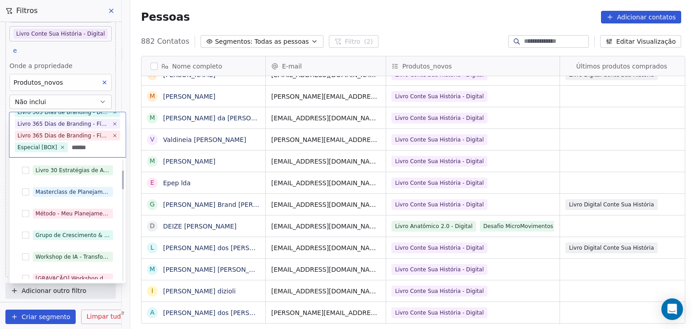
scroll to position [0, 0]
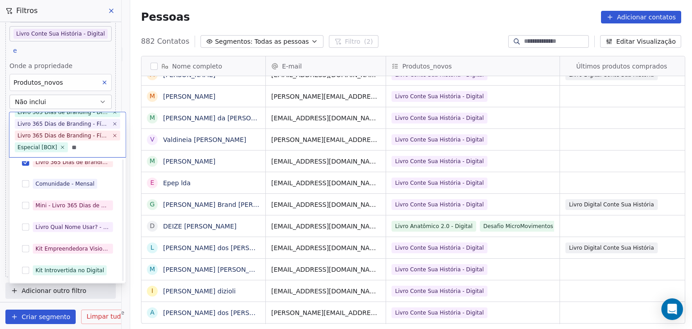
type input "*"
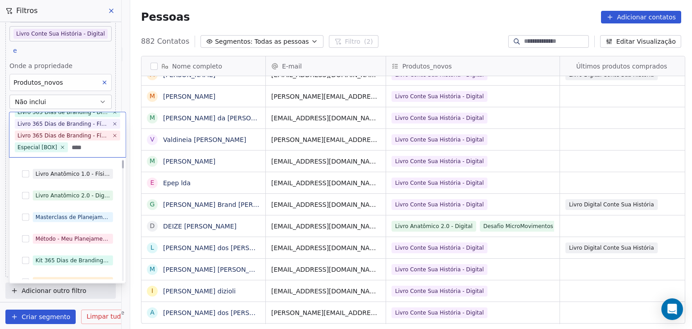
scroll to position [25, 0]
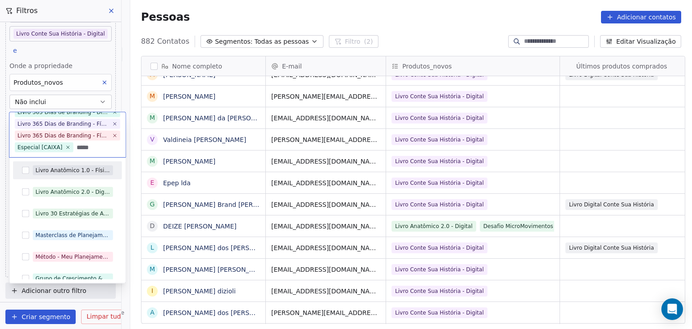
type input "*****"
click at [27, 171] on button "Sugestões" at bounding box center [25, 170] width 7 height 7
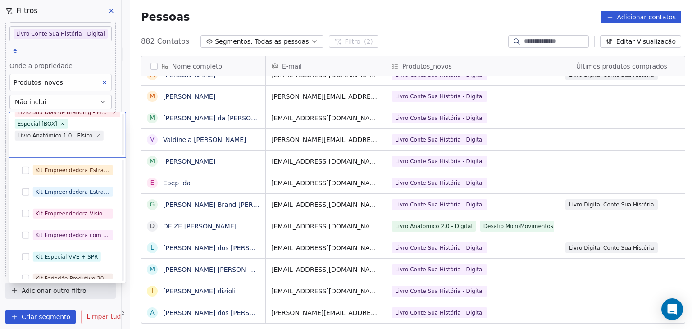
scroll to position [739, 0]
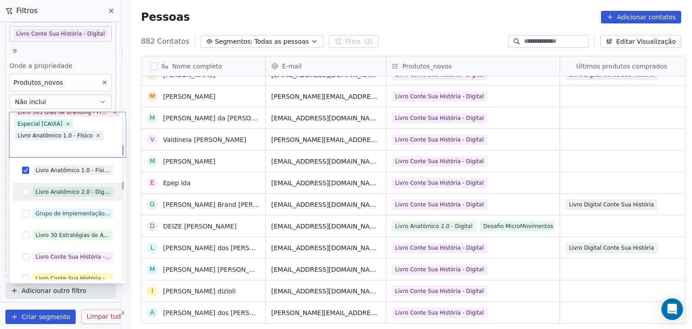
click at [24, 194] on button "Sugestões" at bounding box center [25, 191] width 7 height 7
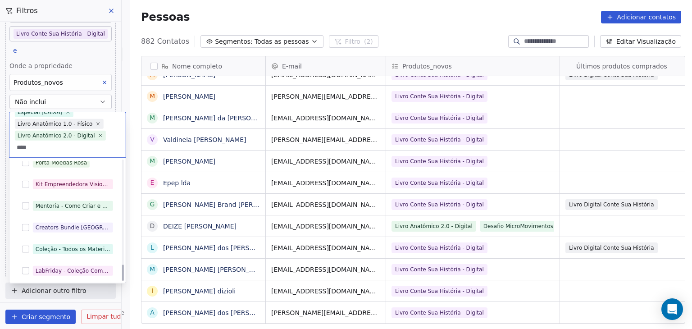
scroll to position [769, 0]
type input "*"
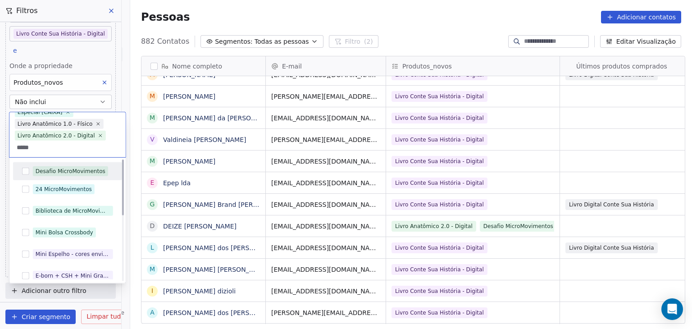
scroll to position [0, 0]
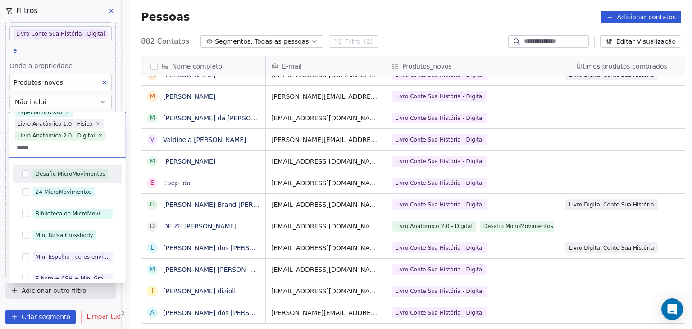
type input "*****"
click at [24, 171] on button "Sugestões" at bounding box center [25, 173] width 7 height 7
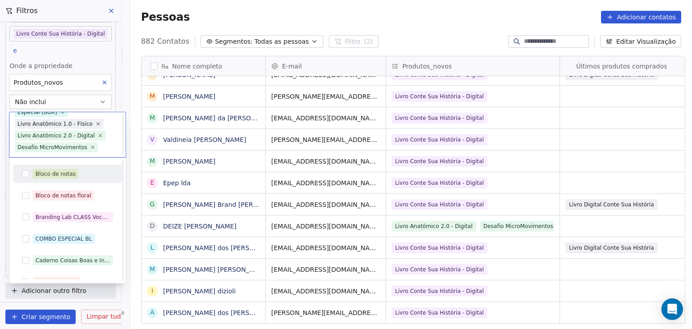
scroll to position [151, 0]
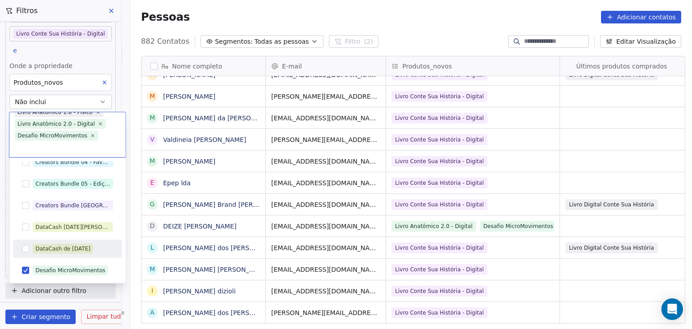
click at [130, 254] on html "Laboratório de Branding Contatos Pessoas Marketing Fluxos de trabalho Campanhas…" at bounding box center [346, 164] width 692 height 329
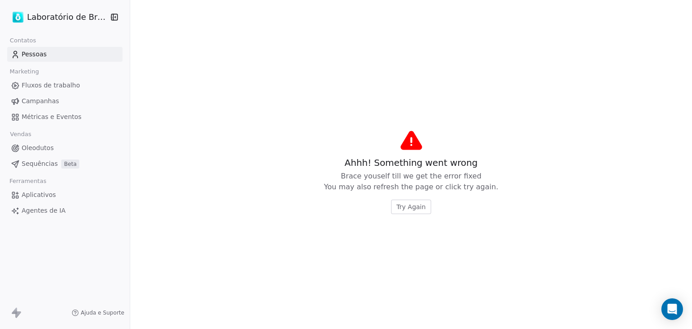
click at [413, 212] on button "Try Again" at bounding box center [411, 207] width 40 height 14
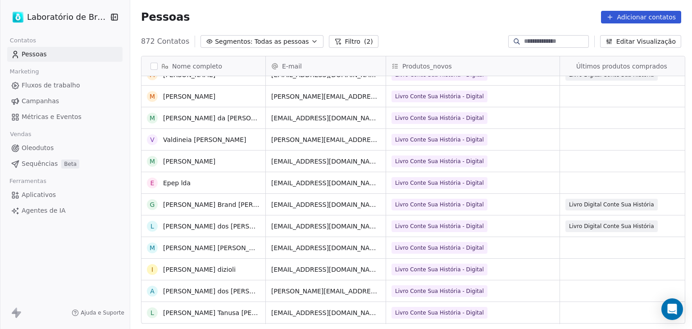
scroll to position [541, 0]
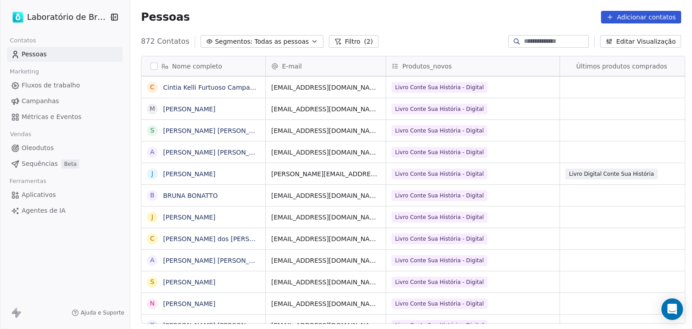
click at [345, 41] on font "Filtro" at bounding box center [352, 41] width 15 height 7
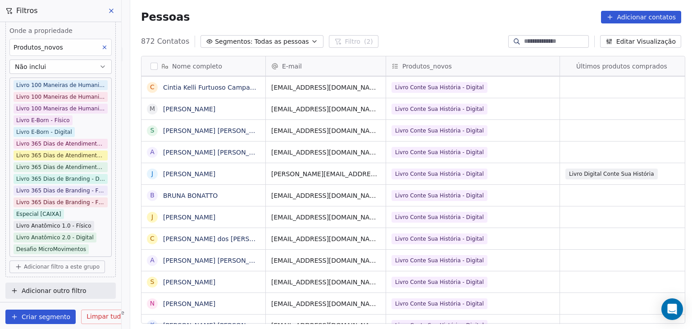
click at [92, 252] on html "Laboratório de Branding Contatos Pessoas Marketing Fluxos de trabalho Campanhas…" at bounding box center [346, 164] width 692 height 329
click at [94, 249] on html "Laboratório de Branding Contatos Pessoas Marketing Fluxos de trabalho Campanhas…" at bounding box center [346, 164] width 692 height 329
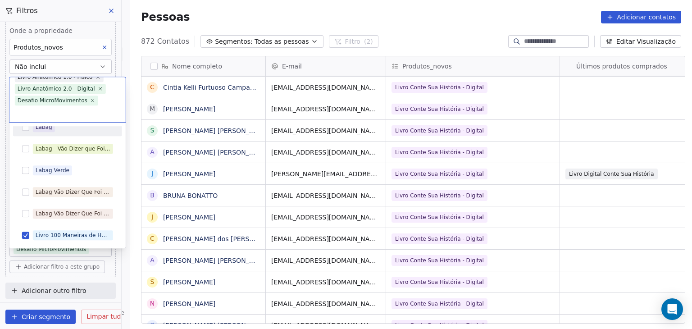
click at [56, 116] on input "text" at bounding box center [67, 112] width 105 height 10
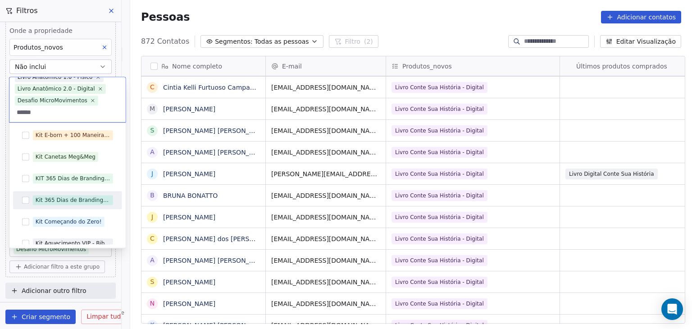
type input "******"
click at [24, 202] on button "Sugestões" at bounding box center [25, 199] width 7 height 7
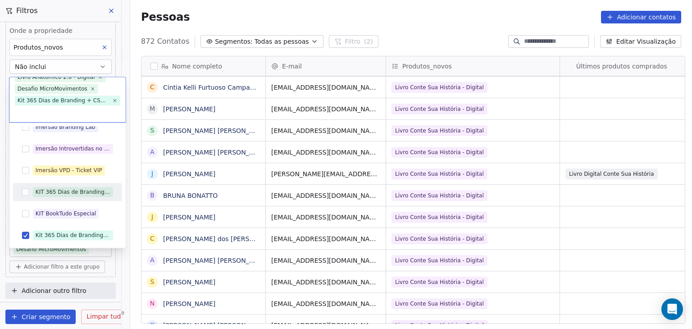
click at [28, 191] on button "Sugestões" at bounding box center [25, 191] width 7 height 7
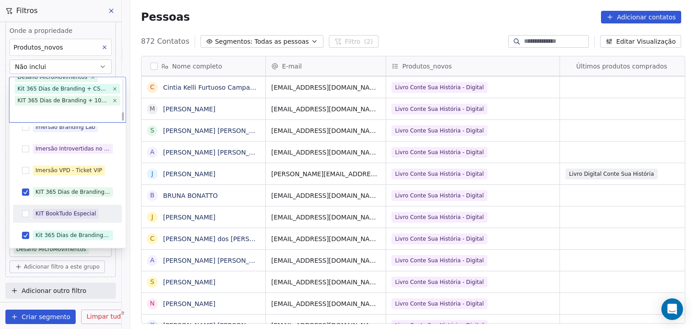
click at [24, 213] on button "Sugestões" at bounding box center [25, 213] width 7 height 7
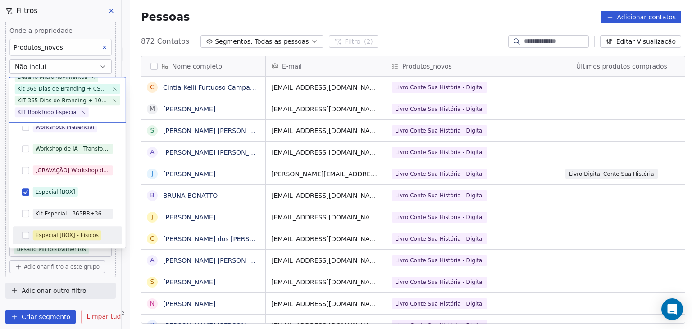
click at [25, 238] on button "Sugestões" at bounding box center [25, 235] width 7 height 7
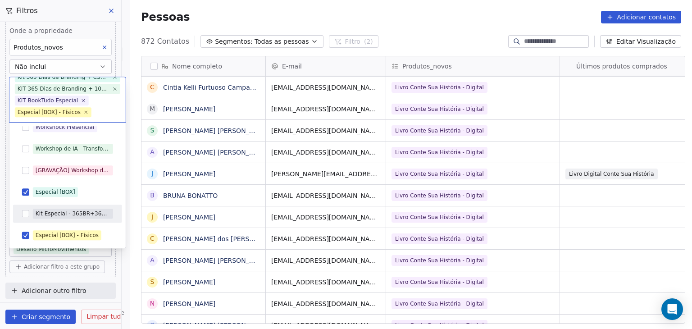
click at [22, 210] on button "Sugestões" at bounding box center [25, 213] width 7 height 7
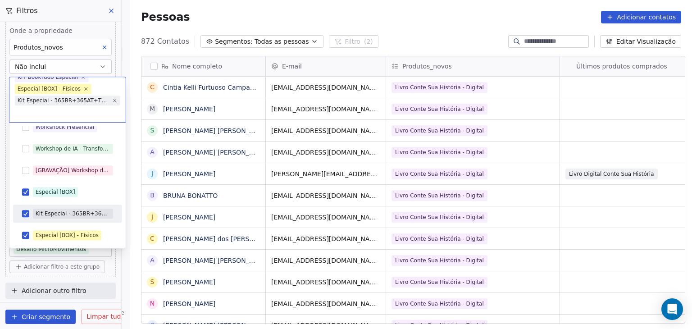
click at [129, 226] on html "Laboratório de Branding Contatos Pessoas Marketing Fluxos de trabalho Campanhas…" at bounding box center [346, 164] width 692 height 329
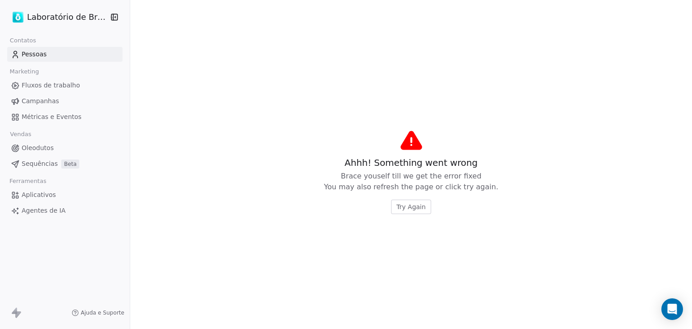
click at [402, 205] on span "Try Again" at bounding box center [410, 206] width 29 height 9
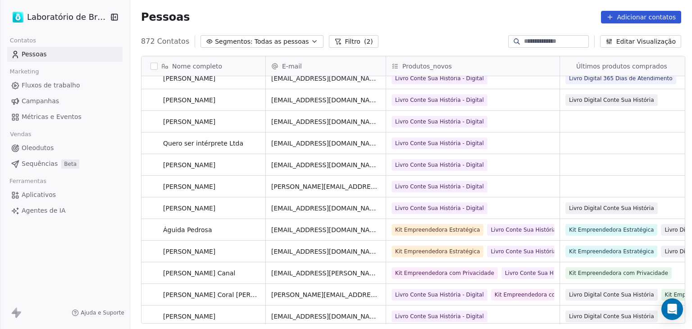
scroll to position [586, 0]
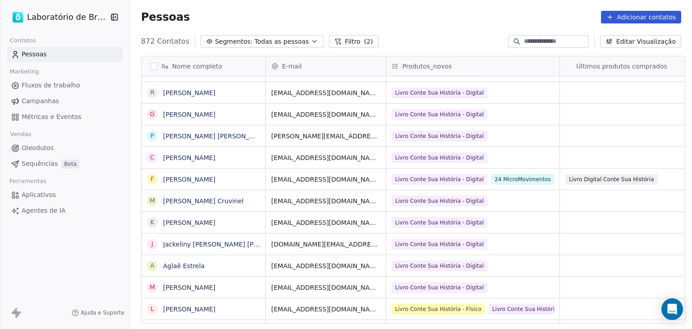
click at [345, 40] on font "Filtro" at bounding box center [352, 41] width 15 height 7
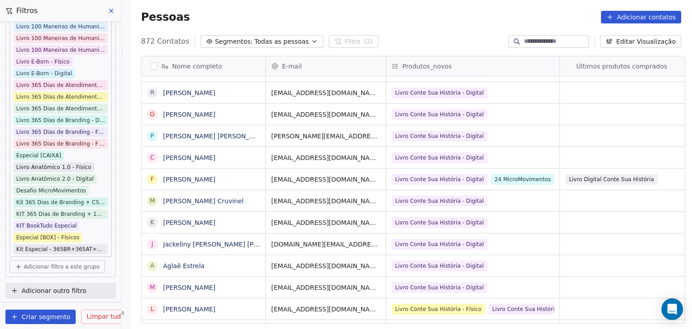
click at [81, 234] on html "Laboratório de Branding Contatos Pessoas Marketing Fluxos de trabalho Campanhas…" at bounding box center [346, 164] width 692 height 329
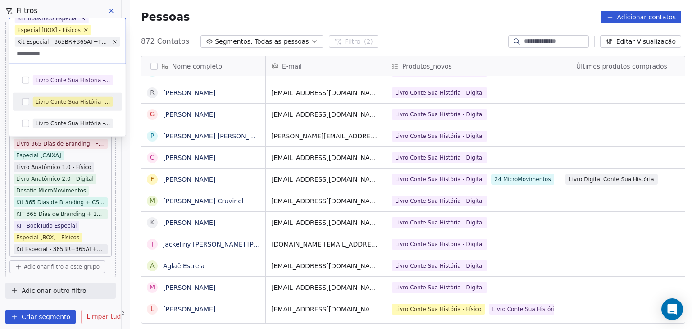
type input "*********"
click at [27, 103] on button "Sugestões" at bounding box center [25, 101] width 7 height 7
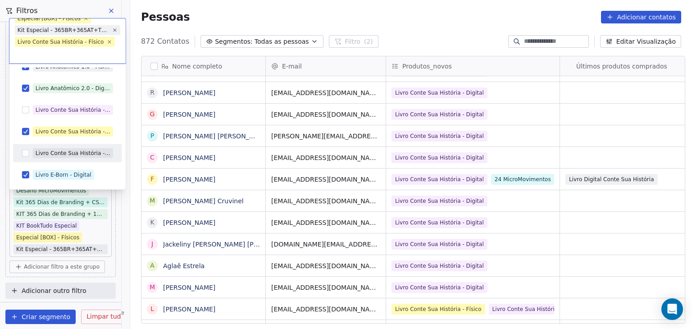
click at [25, 152] on button "Sugestões" at bounding box center [25, 153] width 7 height 7
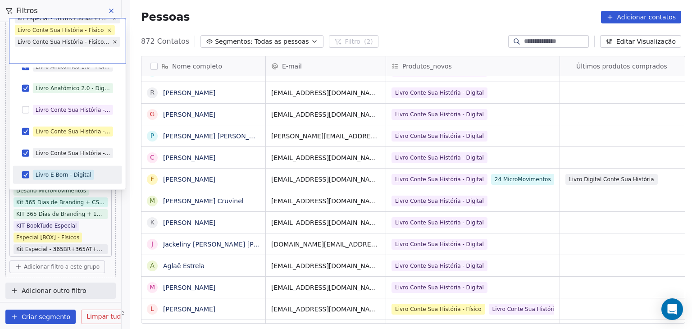
click at [126, 263] on html "Laboratório de Branding Contatos Pessoas Marketing Fluxos de trabalho Campanhas…" at bounding box center [346, 164] width 692 height 329
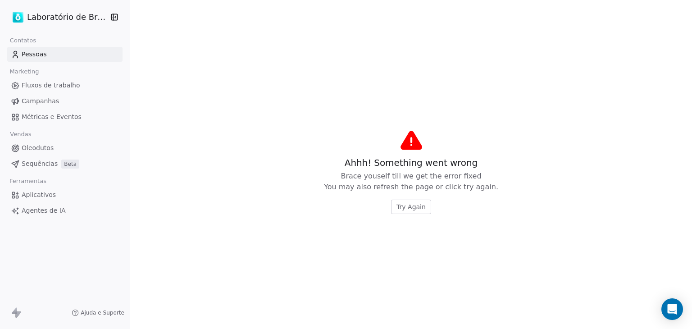
click at [399, 203] on span "Try Again" at bounding box center [410, 206] width 29 height 9
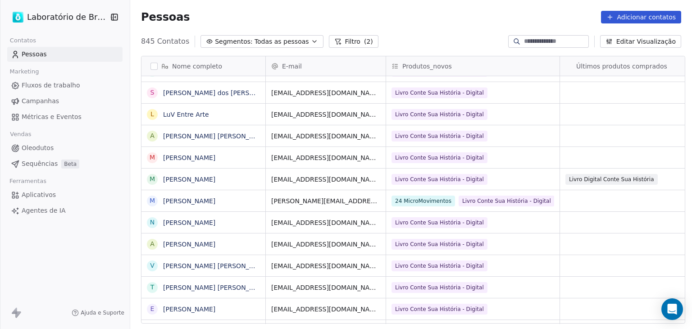
click at [150, 65] on button "button" at bounding box center [153, 66] width 7 height 7
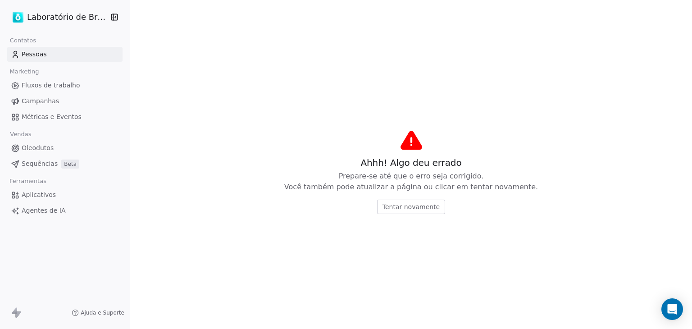
click at [421, 210] on font "Tentar novamente" at bounding box center [411, 206] width 57 height 7
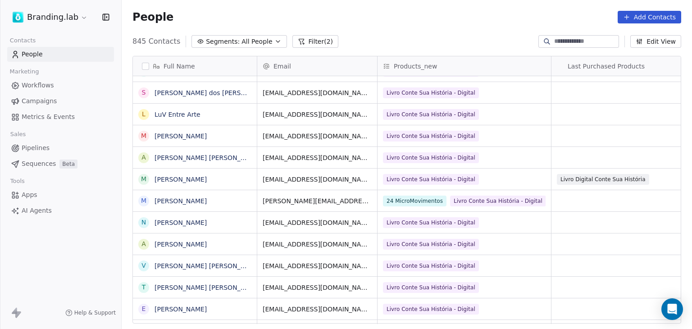
click at [142, 68] on button "button" at bounding box center [145, 66] width 7 height 7
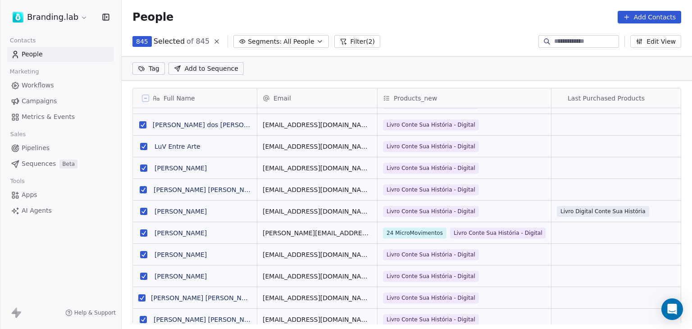
click at [207, 67] on span "Add to Sequence" at bounding box center [212, 68] width 54 height 9
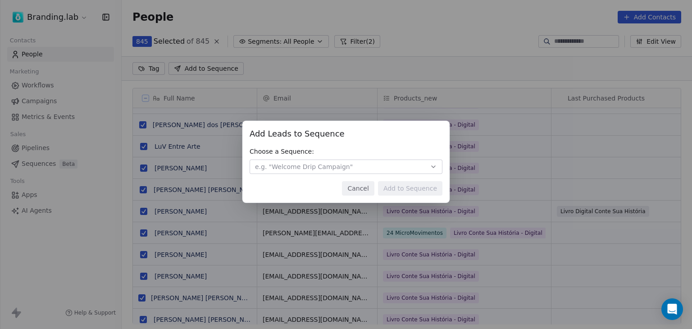
click at [320, 172] on button "e.g. "Welcome Drip Campaign"" at bounding box center [346, 166] width 193 height 14
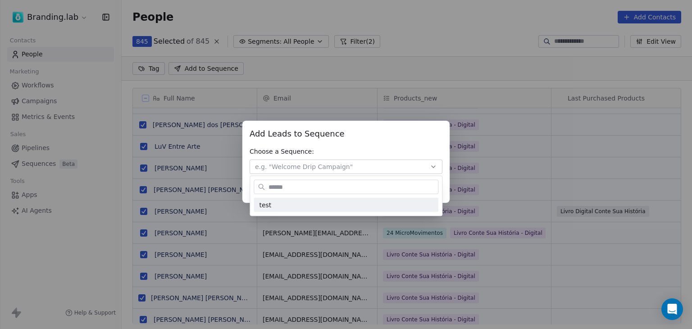
click at [404, 26] on div "Add Leads to Sequence Add Leads to Sequence Choose a Sequence: e.g. "Welcome Dr…" at bounding box center [346, 164] width 692 height 329
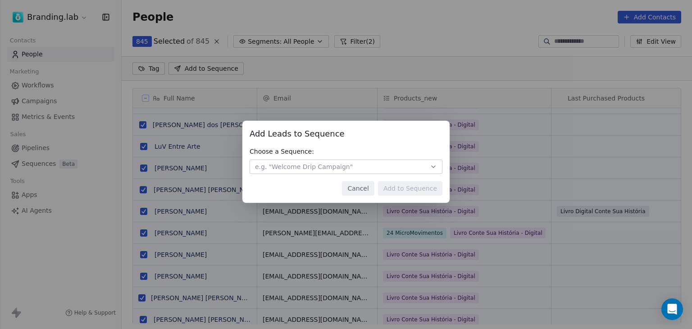
click at [359, 186] on button "Cancel" at bounding box center [358, 188] width 32 height 14
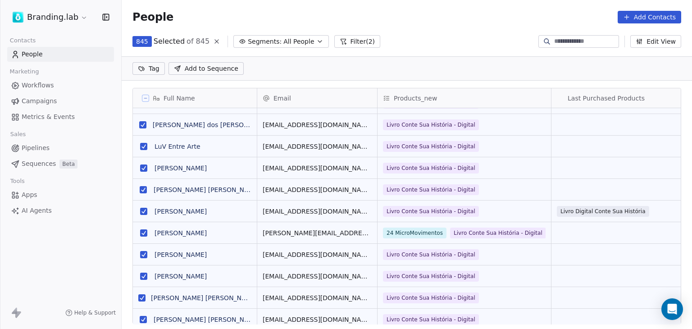
click at [316, 38] on icon "button" at bounding box center [319, 41] width 7 height 7
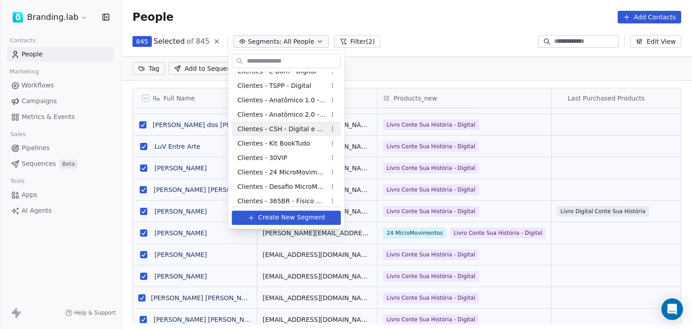
click at [319, 129] on span "Clientes - CSH - Digital e Duo" at bounding box center [281, 128] width 88 height 9
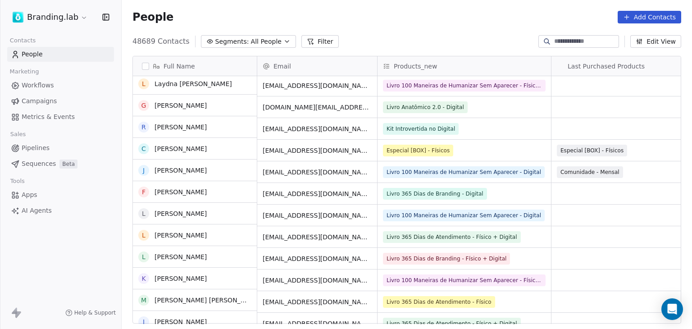
scroll to position [225, 0]
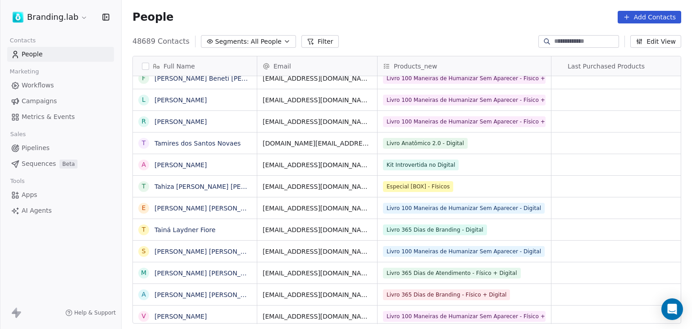
click at [659, 40] on button "Edit View" at bounding box center [655, 41] width 51 height 13
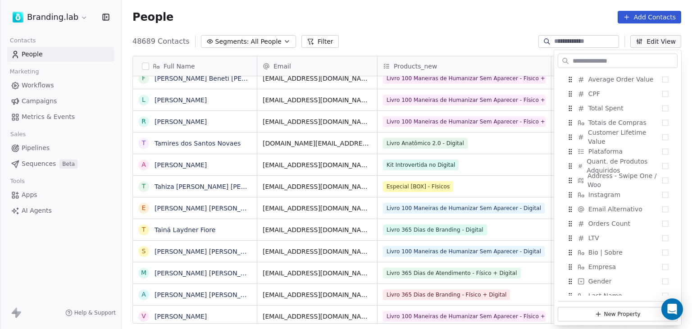
scroll to position [721, 0]
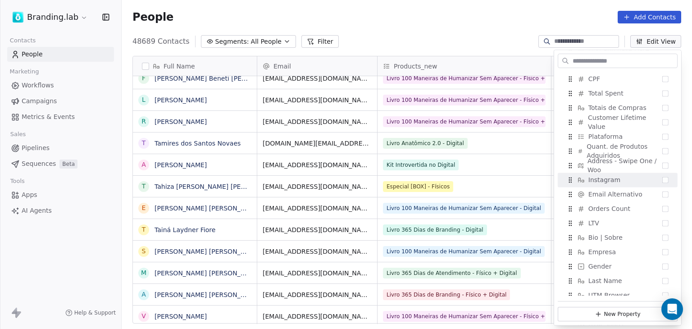
click at [384, 20] on div "People Add Contacts" at bounding box center [406, 17] width 549 height 13
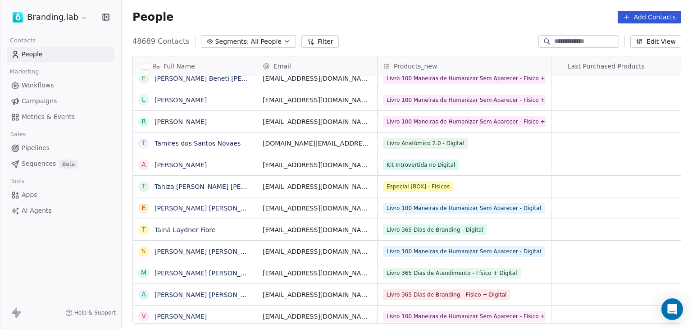
click at [34, 88] on span "Workflows" at bounding box center [38, 85] width 32 height 9
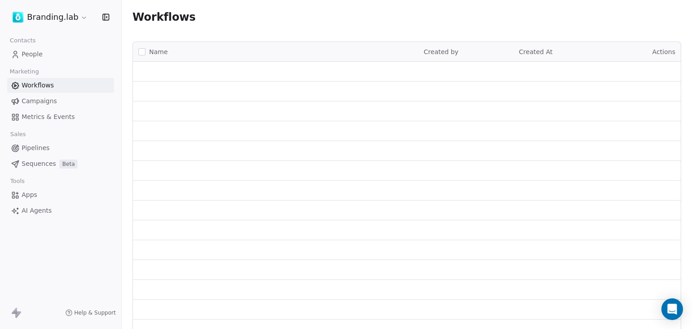
click at [43, 116] on span "Metrics & Events" at bounding box center [48, 116] width 53 height 9
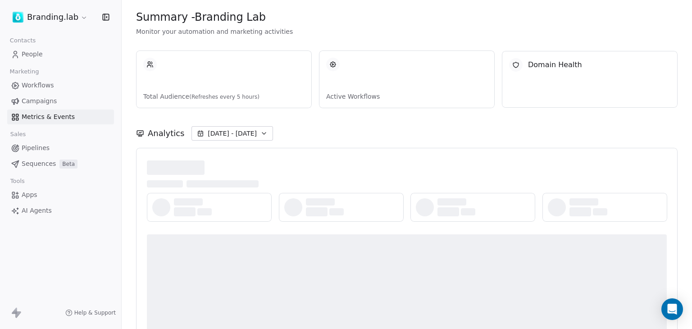
click at [47, 91] on link "Workflows" at bounding box center [60, 85] width 107 height 15
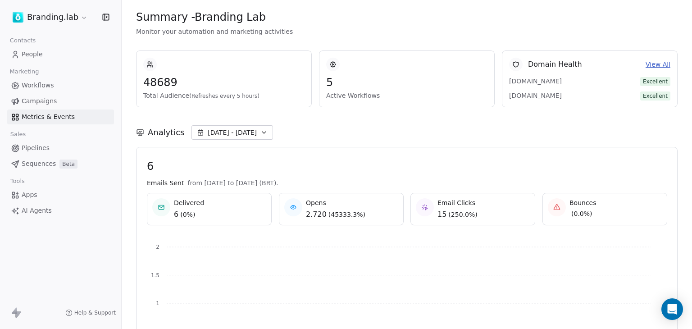
click at [35, 107] on link "Campaigns" at bounding box center [60, 101] width 107 height 15
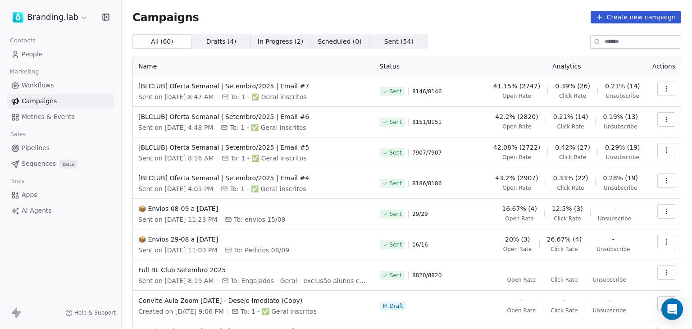
click at [32, 150] on span "Pipelines" at bounding box center [36, 147] width 28 height 9
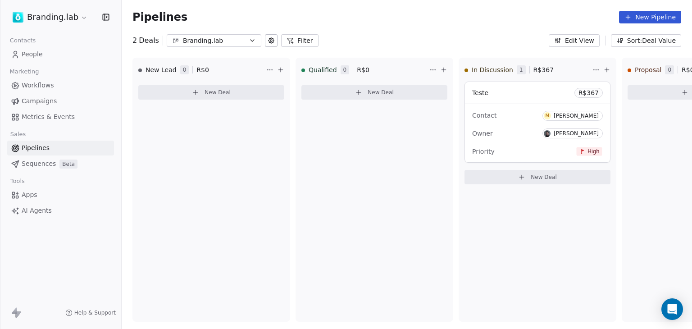
click at [27, 117] on span "Metrics & Events" at bounding box center [48, 116] width 53 height 9
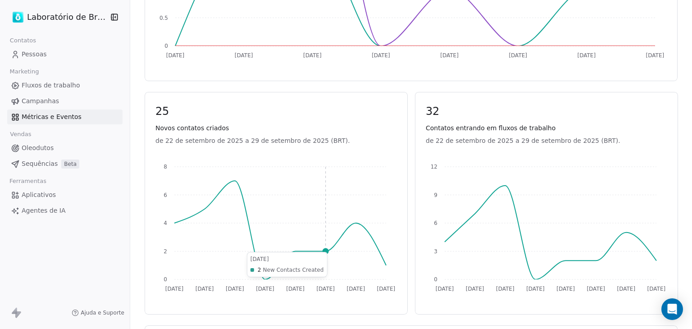
scroll to position [315, 0]
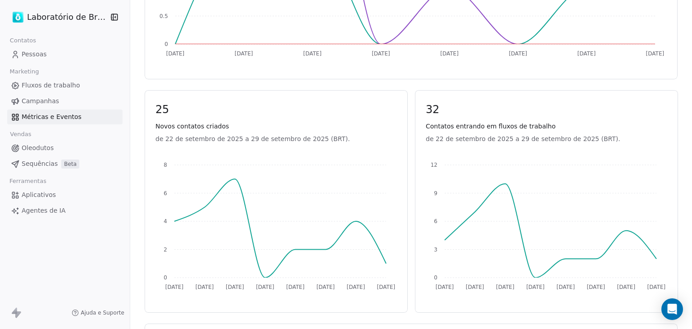
click at [34, 56] on font "Pessoas" at bounding box center [34, 53] width 25 height 7
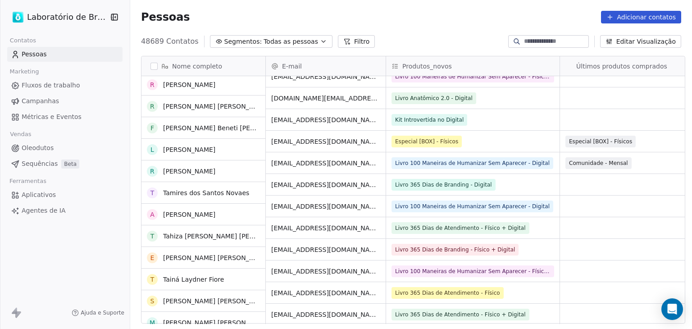
scroll to position [45, 0]
